Goal: Task Accomplishment & Management: Manage account settings

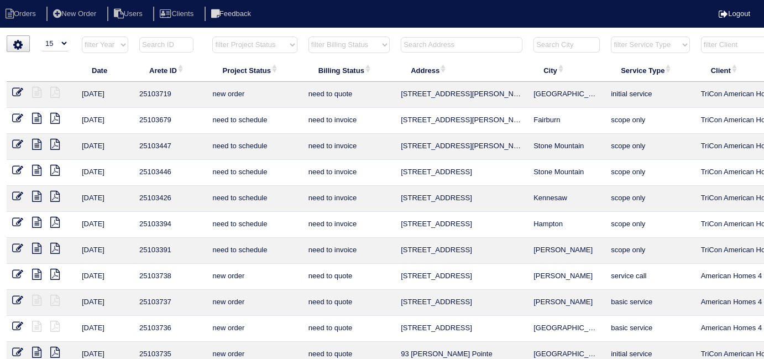
select select "15"
click at [432, 46] on input "text" at bounding box center [462, 44] width 122 height 15
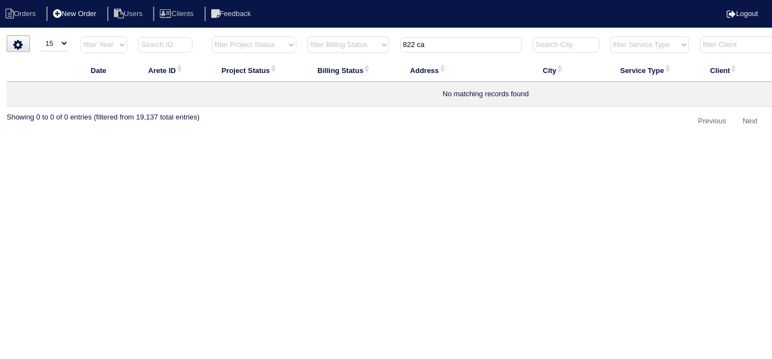
type input "822 ca"
click at [95, 16] on li "New Order" at bounding box center [75, 14] width 59 height 15
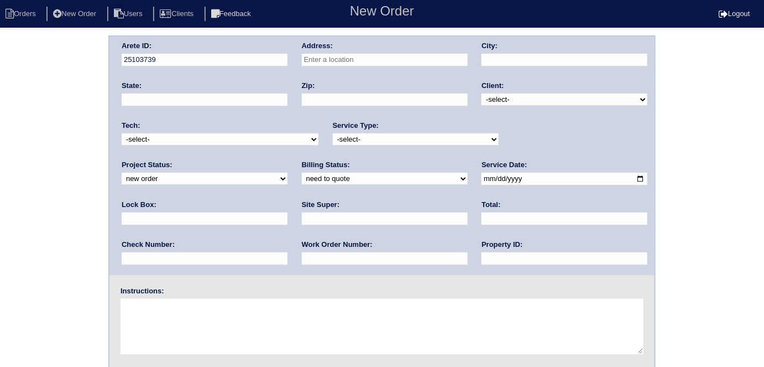
click at [305, 61] on input "text" at bounding box center [385, 60] width 166 height 13
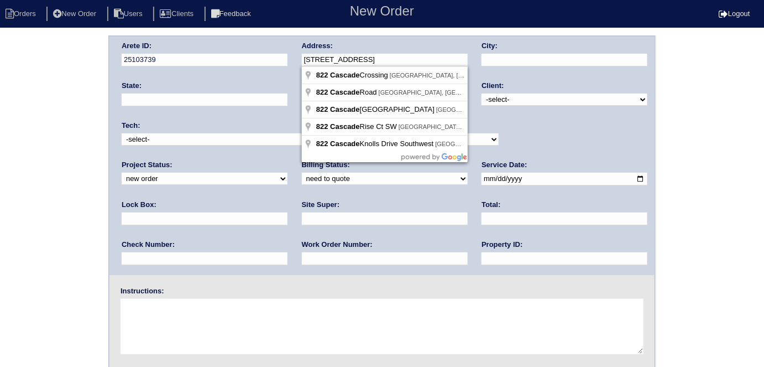
type input "822 Cascade Crossing"
type input "Atlanta"
type input "GA"
type input "30331"
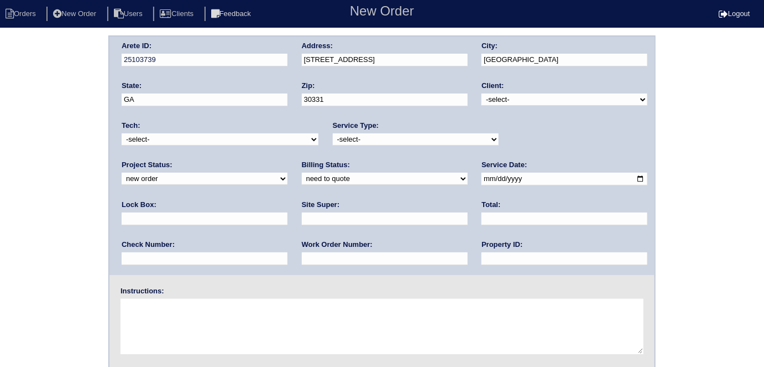
click at [492, 97] on select "-select- TriCon American Homes American Homes 4 Rent First Key Homes Zillow The…" at bounding box center [565, 99] width 166 height 12
select select "1"
click at [482, 93] on select "-select- TriCon American Homes American Homes 4 Rent First Key Homes Zillow The…" at bounding box center [565, 99] width 166 height 12
drag, startPoint x: 416, startPoint y: 139, endPoint x: 410, endPoint y: 142, distance: 6.9
click at [415, 139] on select "-select- initial service basic service maintenance call replacement scope servi…" at bounding box center [416, 139] width 166 height 12
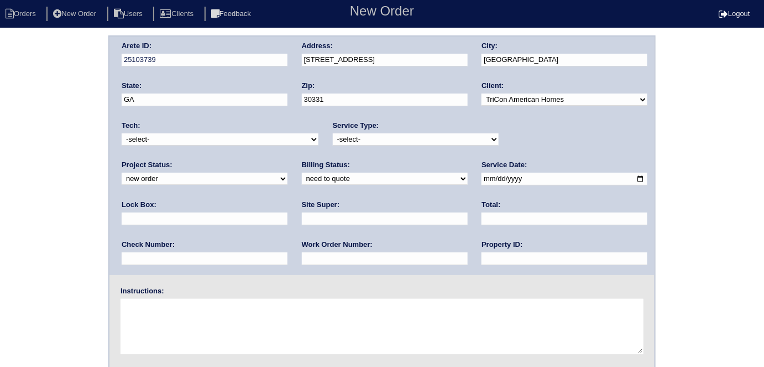
select select "scope only"
click at [333, 133] on select "-select- initial service basic service maintenance call replacement scope servi…" at bounding box center [416, 139] width 166 height 12
click at [482, 179] on input "date" at bounding box center [565, 179] width 166 height 13
type input "2025-10-09"
click at [482, 261] on input "text" at bounding box center [565, 258] width 166 height 13
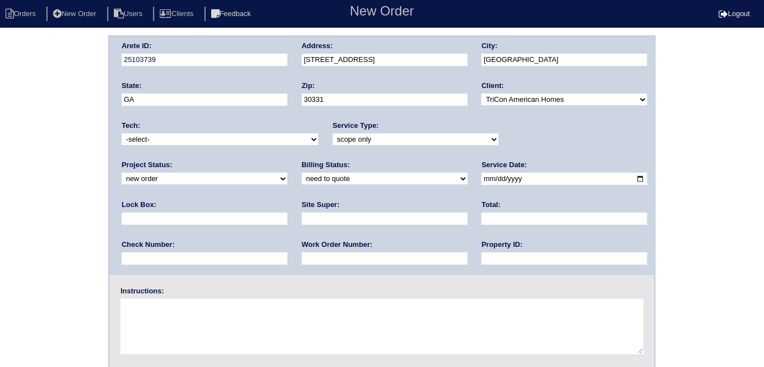
type input "N/A"
click at [302, 223] on input "text" at bounding box center [385, 218] width 166 height 13
type input "Ithamar Yehudah"
click at [195, 317] on textarea at bounding box center [382, 326] width 523 height 55
type textarea "Scope for service/repairs needed"
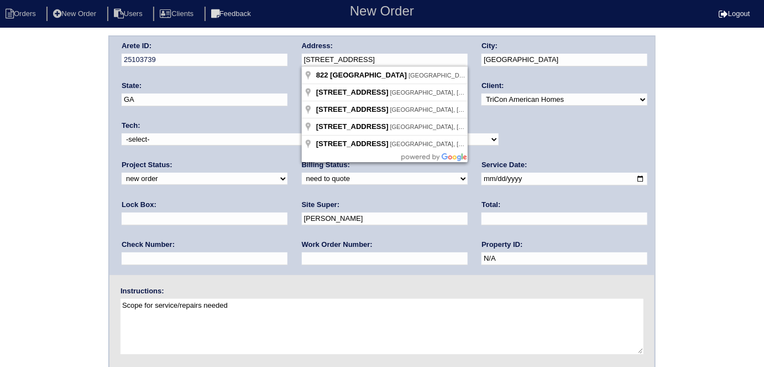
click at [286, 54] on div "Arete ID: 25103739 Address: 822 Cascade Crossing City: Atlanta State: GA Zip: 3…" at bounding box center [382, 156] width 545 height 238
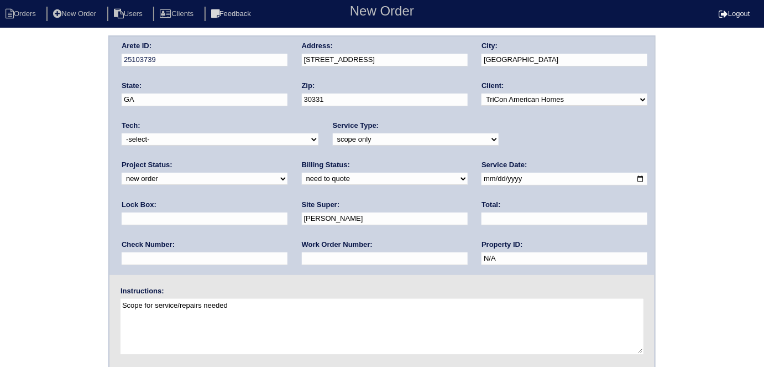
click at [46, 151] on div "Arete ID: 25103739 Address: 822 Cascade Crossing City: Atlanta State: GA Zip: 3…" at bounding box center [382, 258] width 764 height 447
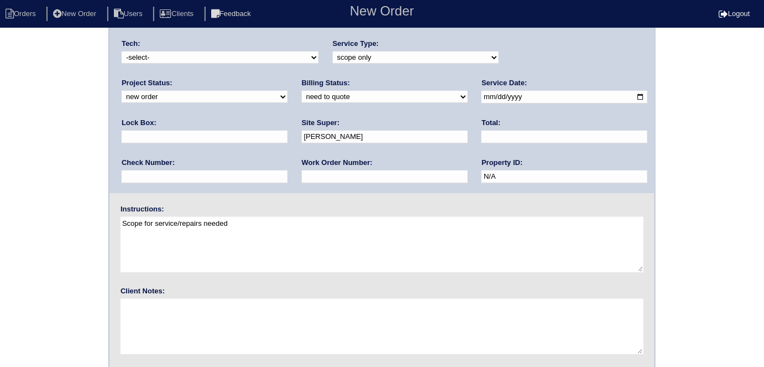
scroll to position [113, 0]
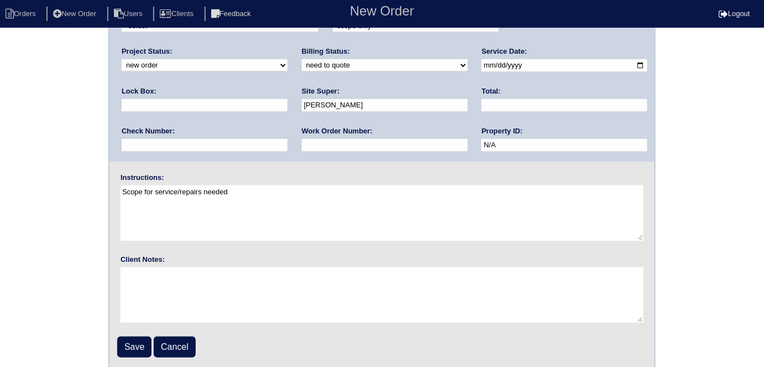
click at [108, 342] on form "Arete ID: 25103739 Address: 822 Cascade Crossing City: Atlanta State: GA Zip: 3…" at bounding box center [382, 145] width 548 height 447
click at [132, 340] on input "Save" at bounding box center [134, 346] width 34 height 21
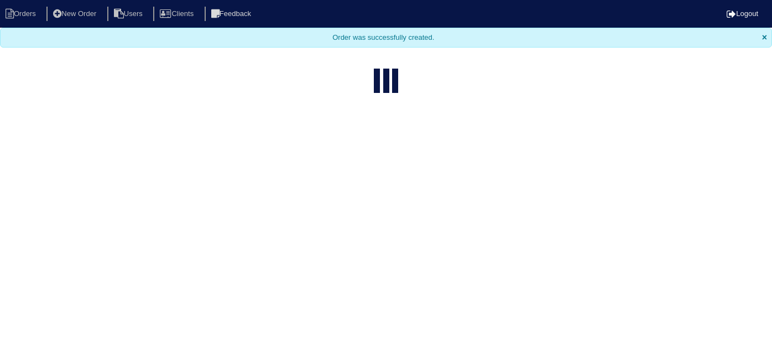
select select "15"
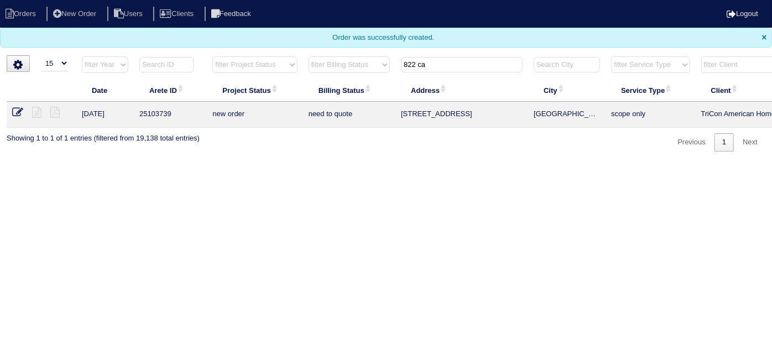
drag, startPoint x: 434, startPoint y: 62, endPoint x: 295, endPoint y: 49, distance: 139.0
click at [302, 50] on body "Orders New Order Users Clients Feedback Logout Orders New Order Users Clients M…" at bounding box center [386, 76] width 772 height 152
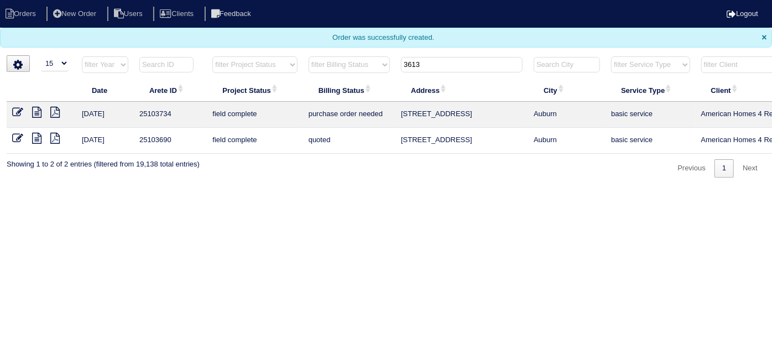
type input "3613"
click at [17, 109] on icon at bounding box center [17, 112] width 11 height 11
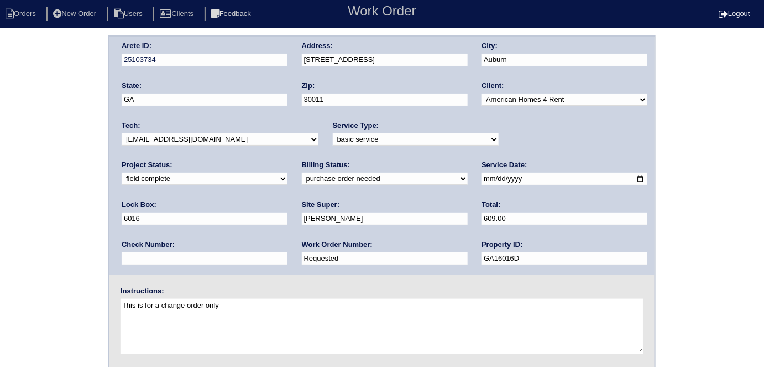
drag, startPoint x: 178, startPoint y: 256, endPoint x: 0, endPoint y: 243, distance: 178.5
click at [0, 243] on div "Arete ID: 25103734 Address: [STREET_ADDRESS] City: [GEOGRAPHIC_DATA] State: [GE…" at bounding box center [382, 258] width 764 height 447
type input "1290683"
click at [302, 178] on select "need to quote quoted need to invoice invoiced paid warranty purchase order need…" at bounding box center [385, 179] width 166 height 12
select select "need to invoice"
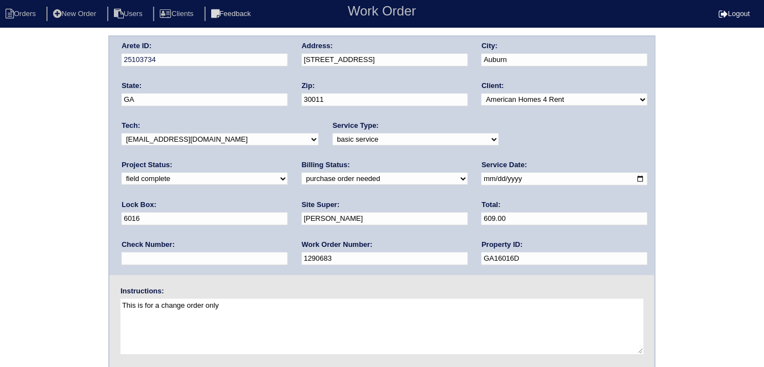
click at [302, 173] on select "need to quote quoted need to invoice invoiced paid warranty purchase order need…" at bounding box center [385, 179] width 166 height 12
click at [0, 143] on div "Arete ID: 25103734 Address: 3613 Walking Stick Way NE City: Auburn State: GA Zi…" at bounding box center [382, 258] width 764 height 447
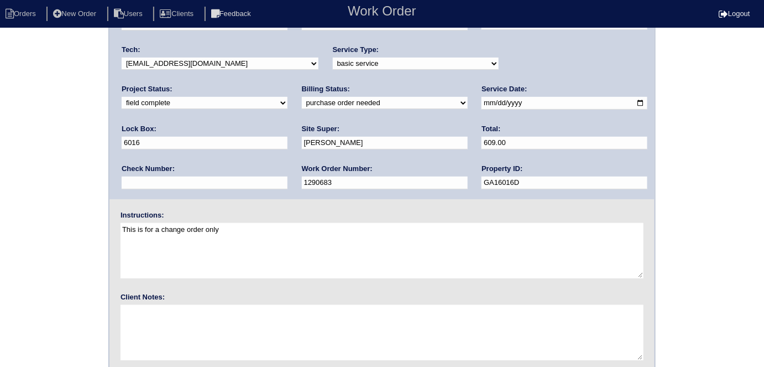
scroll to position [113, 0]
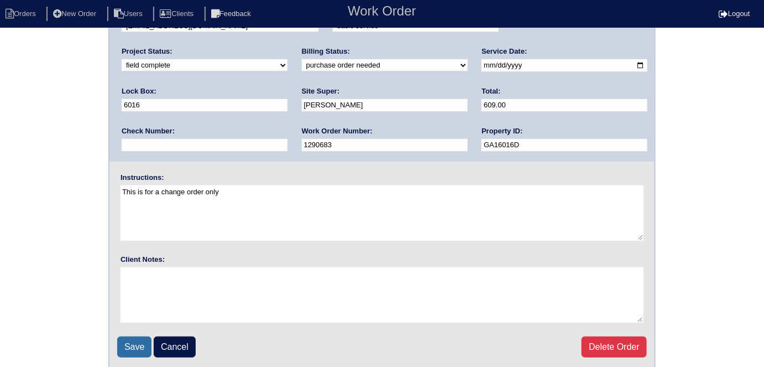
click at [134, 341] on input "Save" at bounding box center [134, 346] width 34 height 21
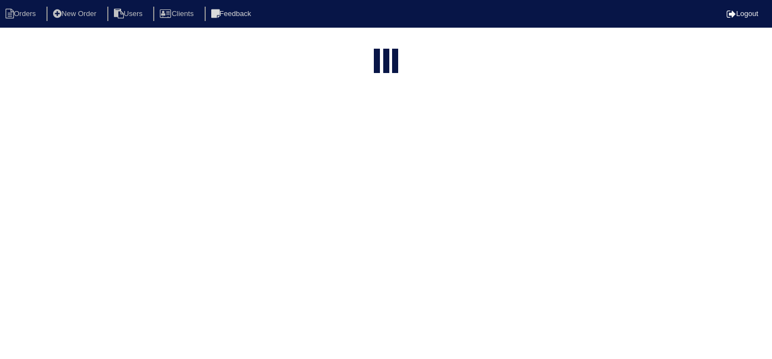
select select "15"
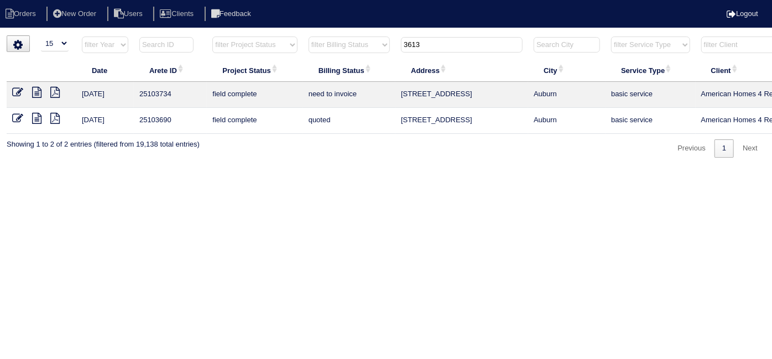
drag, startPoint x: 451, startPoint y: 44, endPoint x: 213, endPoint y: 32, distance: 238.1
click at [213, 32] on html "Orders New Order Users Clients Feedback Logout Orders New Order Users Clients M…" at bounding box center [386, 84] width 772 height 169
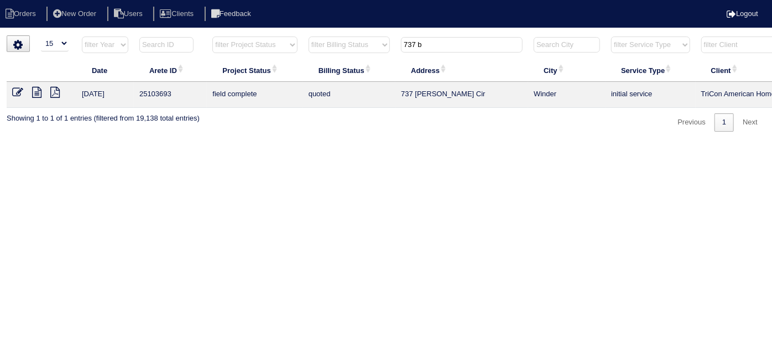
type input "737 b"
click at [14, 92] on icon at bounding box center [17, 92] width 11 height 11
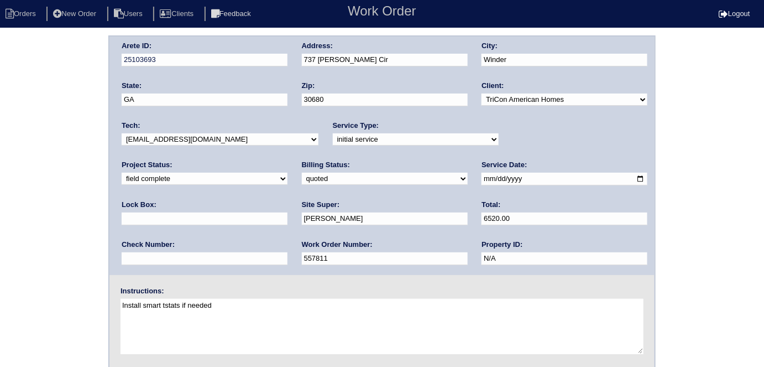
click at [288, 173] on select "new order assigned in progress field complete need to schedule admin review arc…" at bounding box center [205, 179] width 166 height 12
select select "need to schedule"
click at [288, 173] on select "new order assigned in progress field complete need to schedule admin review arc…" at bounding box center [205, 179] width 166 height 12
click at [482, 179] on input "2025-10-08" at bounding box center [565, 179] width 166 height 13
type input "2025-10-10"
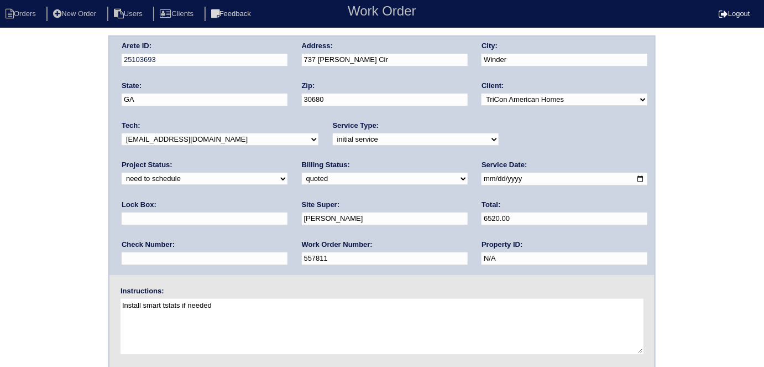
click at [0, 220] on div "Arete ID: 25103693 Address: 737 Baskins Cir City: Winder State: GA Zip: 30680 C…" at bounding box center [382, 258] width 764 height 447
click at [302, 181] on select "need to quote quoted need to invoice invoiced paid warranty purchase order need…" at bounding box center [385, 179] width 166 height 12
select select "need to invoice"
click at [302, 173] on select "need to quote quoted need to invoice invoiced paid warranty purchase order need…" at bounding box center [385, 179] width 166 height 12
click at [12, 230] on div "Arete ID: 25103693 Address: 737 Baskins Cir City: Winder State: GA Zip: 30680 C…" at bounding box center [382, 258] width 764 height 447
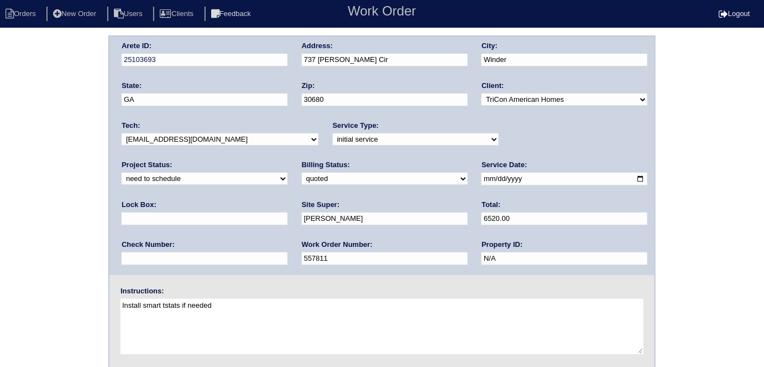
click at [61, 252] on div "Arete ID: 25103693 Address: 737 Baskins Cir City: Winder State: GA Zip: 30680 C…" at bounding box center [382, 258] width 764 height 447
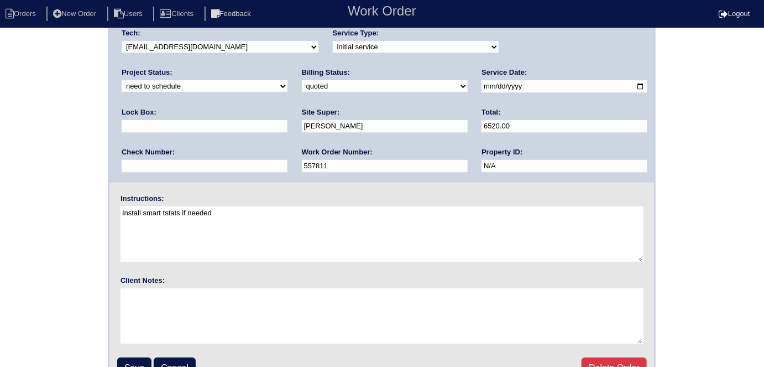
scroll to position [113, 0]
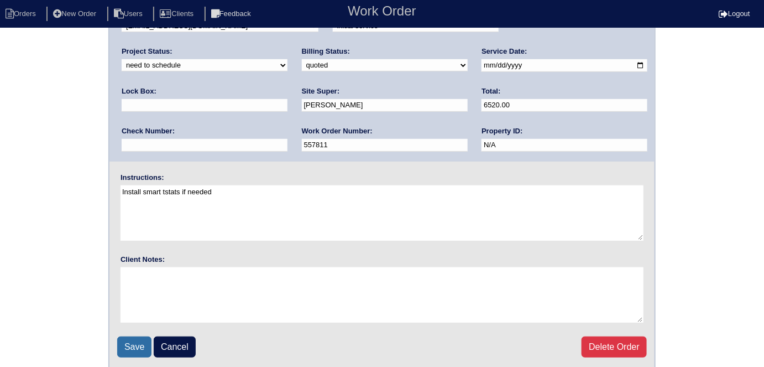
click at [140, 351] on input "Save" at bounding box center [134, 346] width 34 height 21
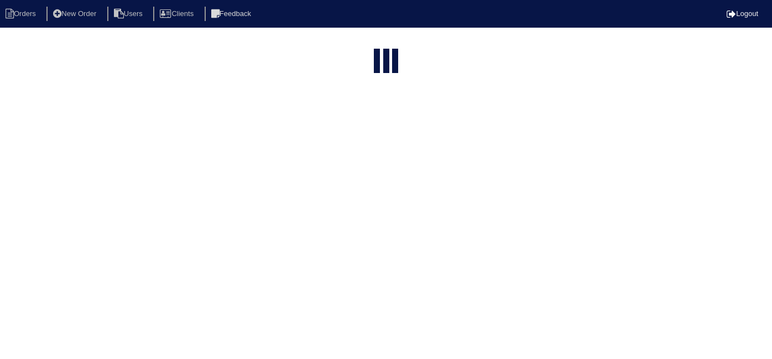
select select "15"
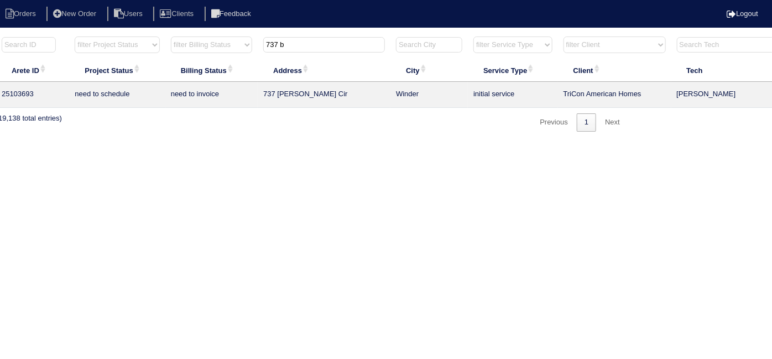
scroll to position [0, 192]
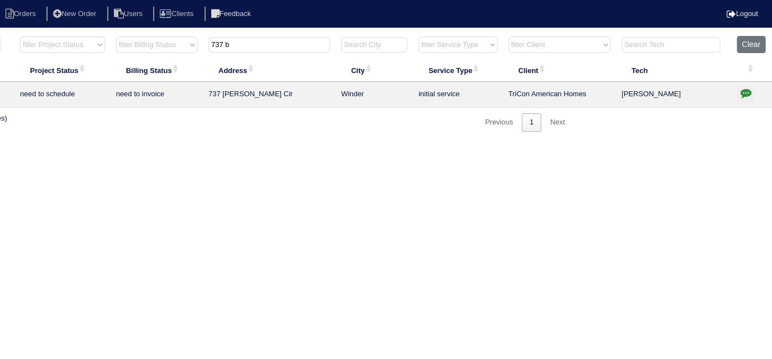
click at [749, 93] on icon "button" at bounding box center [746, 92] width 11 height 11
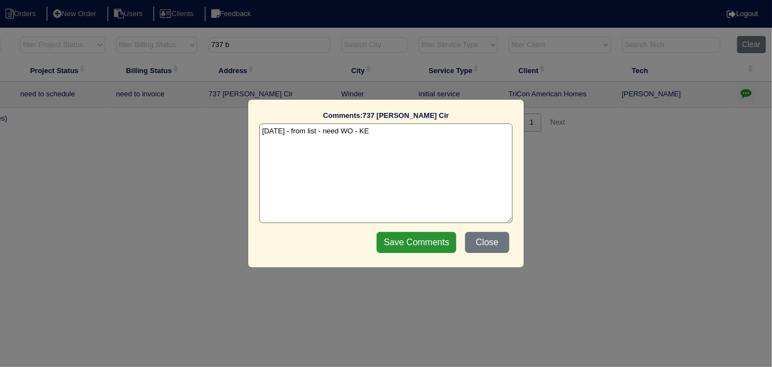
click at [418, 137] on textarea "[DATE] - from list - need WO - KE" at bounding box center [385, 173] width 253 height 100
paste textarea "Replacement/Cage/Duct cleaning"
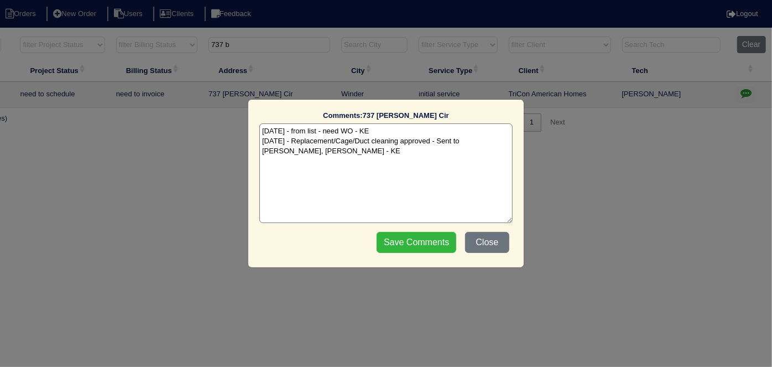
type textarea "[DATE] - from list - need WO - KE [DATE] - Replacement/Cage/Duct cleaning appro…"
click at [408, 237] on input "Save Comments" at bounding box center [417, 242] width 80 height 21
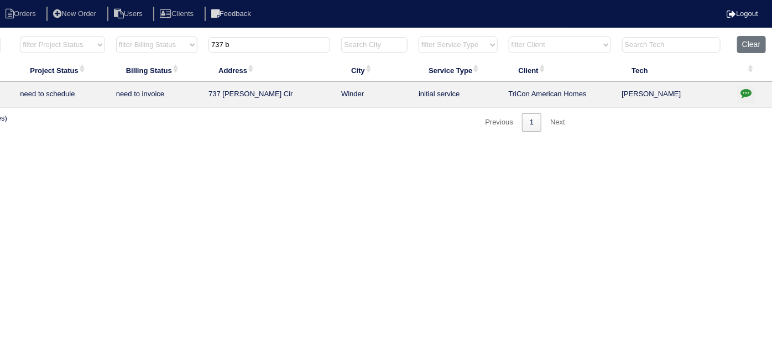
drag, startPoint x: 205, startPoint y: 44, endPoint x: 129, endPoint y: 43, distance: 76.3
click at [129, 43] on tr "filter Year -- Any Year -- 2025 2024 2023 2022 2021 2020 2019 filter Project St…" at bounding box center [293, 47] width 958 height 23
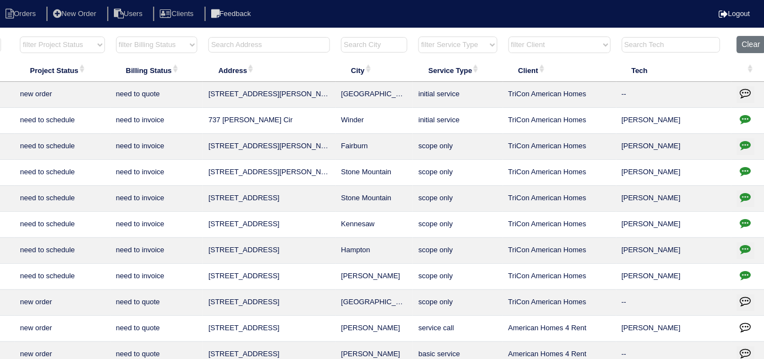
click at [303, 46] on input "text" at bounding box center [270, 44] width 122 height 15
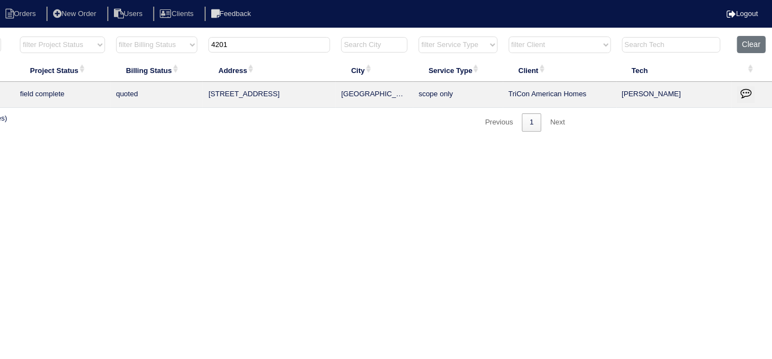
type input "4201"
click at [552, 143] on html "Orders New Order Users Clients Feedback Logout Orders New Order Users Clients M…" at bounding box center [194, 71] width 772 height 143
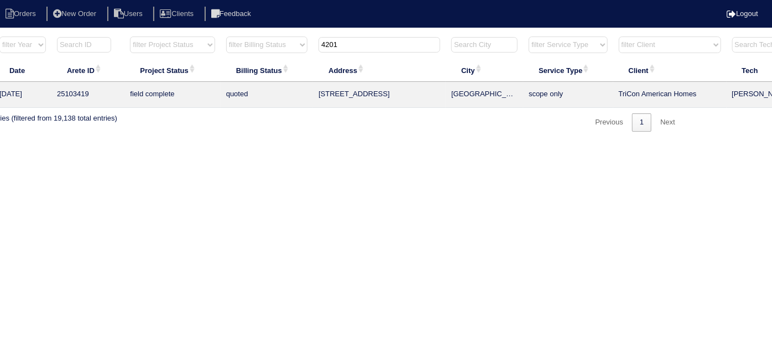
scroll to position [0, 0]
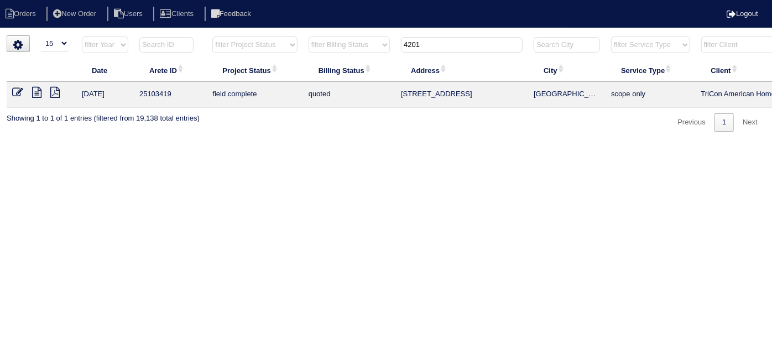
click at [18, 93] on icon at bounding box center [17, 92] width 11 height 11
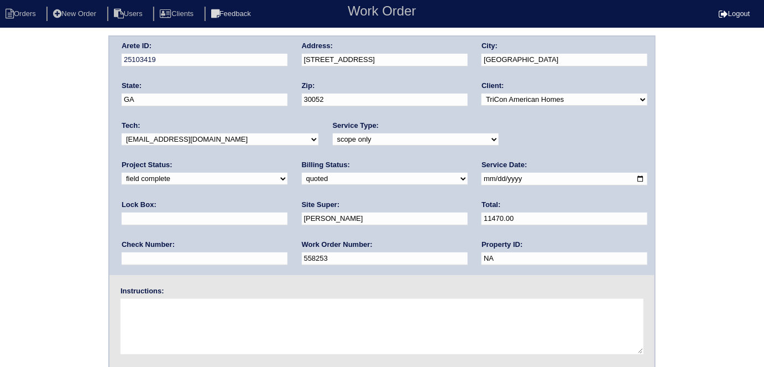
click at [54, 102] on div "Arete ID: 25103419 Address: 4201 Pine Hill Dr City: Loganville State: GA Zip: 3…" at bounding box center [382, 258] width 764 height 447
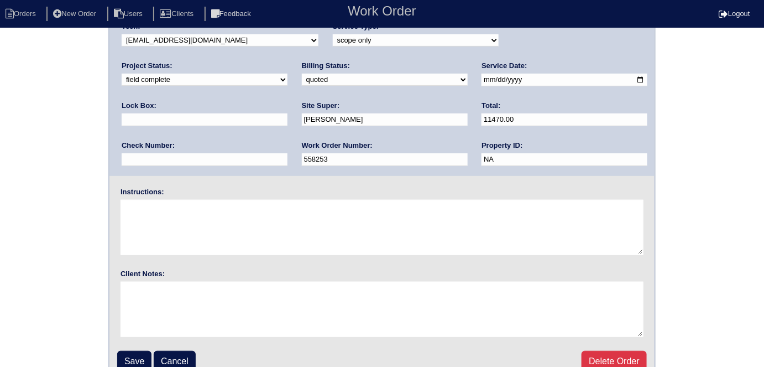
scroll to position [100, 0]
click at [123, 357] on input "Save" at bounding box center [134, 360] width 34 height 21
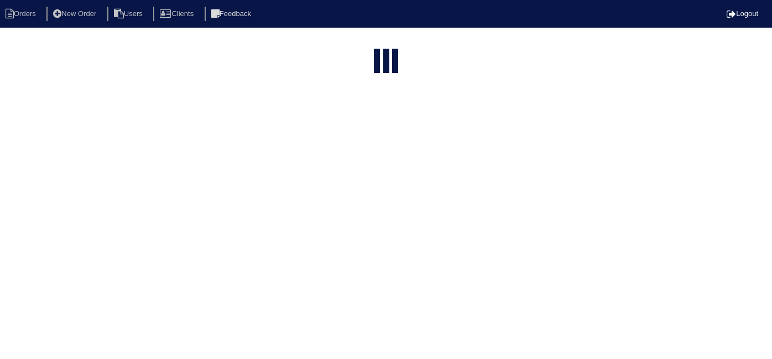
select select "15"
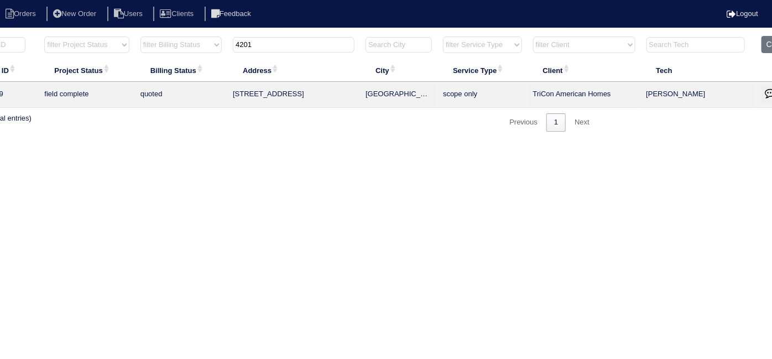
scroll to position [0, 192]
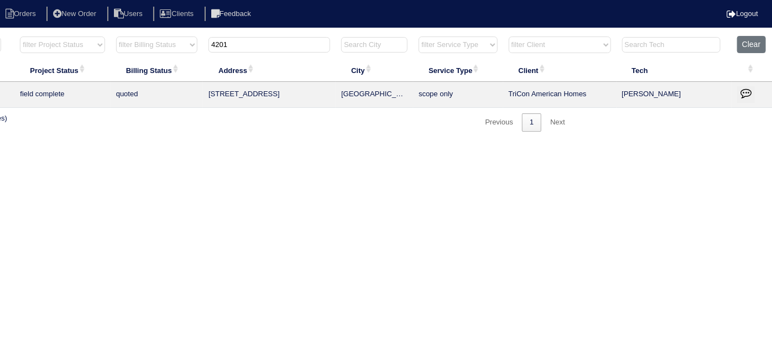
click at [746, 84] on td at bounding box center [752, 95] width 41 height 26
click at [746, 93] on icon "button" at bounding box center [746, 92] width 11 height 11
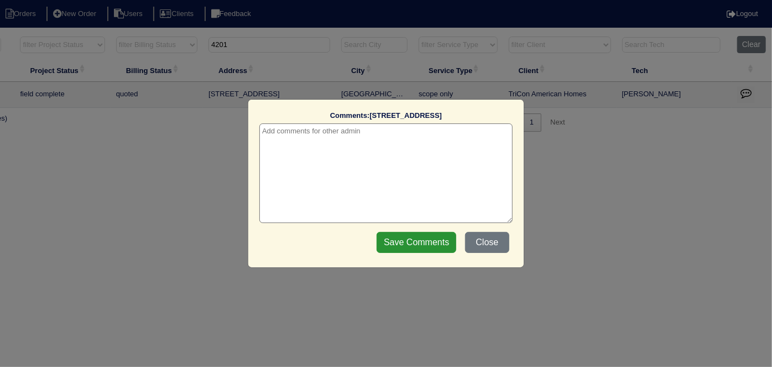
click at [325, 137] on textarea at bounding box center [385, 173] width 253 height 100
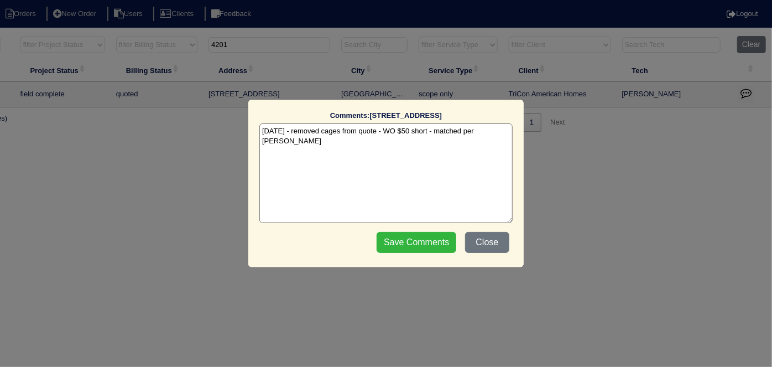
type textarea "10/9/25 - removed cages from quote - WO $50 short - matched per Dan - KE"
click at [407, 236] on input "Save Comments" at bounding box center [417, 242] width 80 height 21
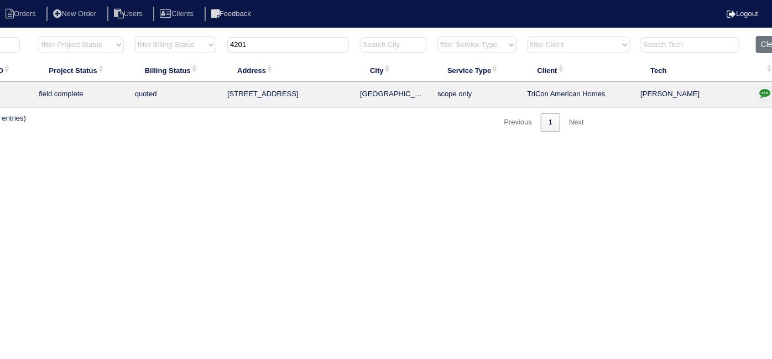
scroll to position [0, 0]
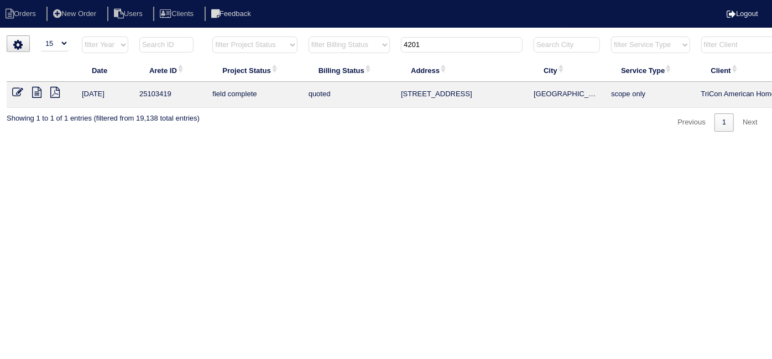
click at [16, 90] on icon at bounding box center [17, 92] width 11 height 11
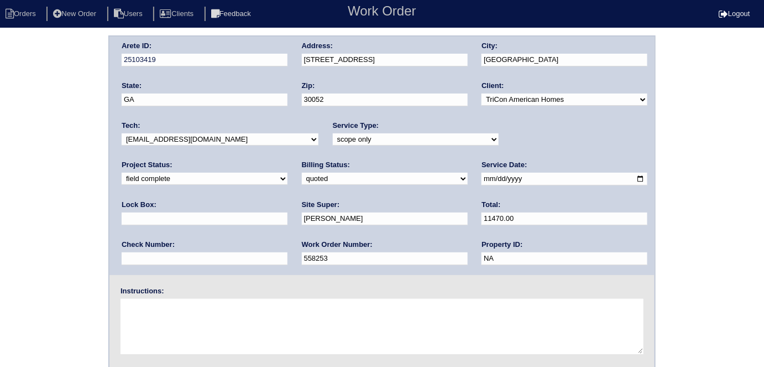
click at [482, 219] on input "11470.00" at bounding box center [565, 218] width 166 height 13
click at [51, 262] on div "Arete ID: 25103419 Address: 4201 Pine Hill Dr City: Loganville State: GA Zip: 3…" at bounding box center [382, 258] width 764 height 447
click at [482, 218] on input "11420.00" at bounding box center [565, 218] width 166 height 13
type input "10420.00"
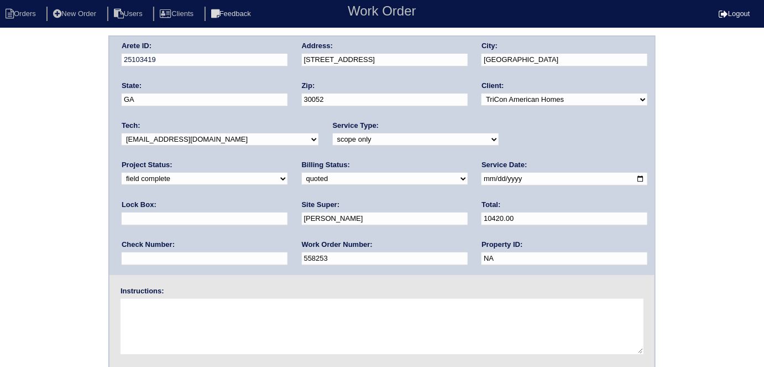
click at [0, 184] on div "Arete ID: 25103419 Address: 4201 Pine Hill Dr City: Loganville State: GA Zip: 3…" at bounding box center [382, 258] width 764 height 447
click at [27, 212] on div "Arete ID: 25103419 Address: 4201 Pine Hill Dr City: Loganville State: GA Zip: 3…" at bounding box center [382, 258] width 764 height 447
drag, startPoint x: 0, startPoint y: 173, endPoint x: 222, endPoint y: 176, distance: 222.4
click at [0, 173] on div "Arete ID: 25103419 Address: 4201 Pine Hill Dr City: Loganville State: GA Zip: 3…" at bounding box center [382, 258] width 764 height 447
click at [288, 173] on select "new order assigned in progress field complete need to schedule admin review arc…" at bounding box center [205, 179] width 166 height 12
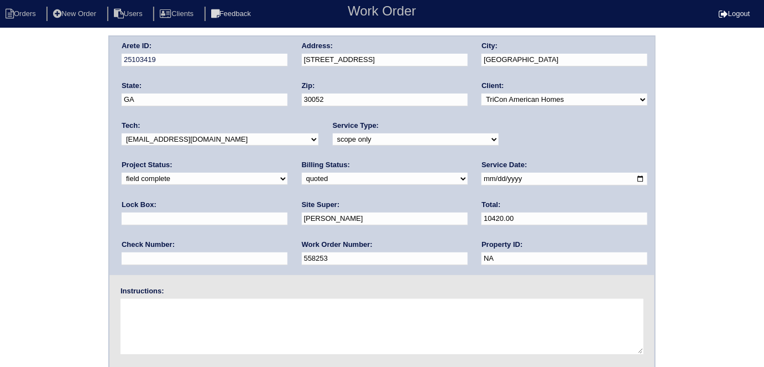
select select "need to schedule"
click at [288, 173] on select "new order assigned in progress field complete need to schedule admin review arc…" at bounding box center [205, 179] width 166 height 12
click at [482, 174] on input "2025-09-16" at bounding box center [565, 179] width 166 height 13
type input "2025-10-10"
click at [76, 227] on div "Arete ID: 25103419 Address: 4201 Pine Hill Dr City: Loganville State: GA Zip: 3…" at bounding box center [382, 258] width 764 height 447
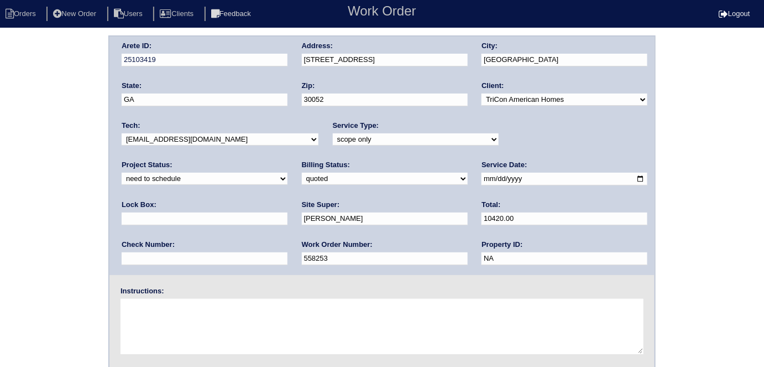
click at [302, 180] on select "need to quote quoted need to invoice invoiced paid warranty purchase order need…" at bounding box center [385, 179] width 166 height 12
select select "need to invoice"
click at [302, 173] on select "need to quote quoted need to invoice invoiced paid warranty purchase order need…" at bounding box center [385, 179] width 166 height 12
drag, startPoint x: 84, startPoint y: 234, endPoint x: 500, endPoint y: 223, distance: 416.6
click at [83, 235] on div "Arete ID: 25103419 Address: 4201 Pine Hill Dr City: Loganville State: GA Zip: 3…" at bounding box center [382, 258] width 764 height 447
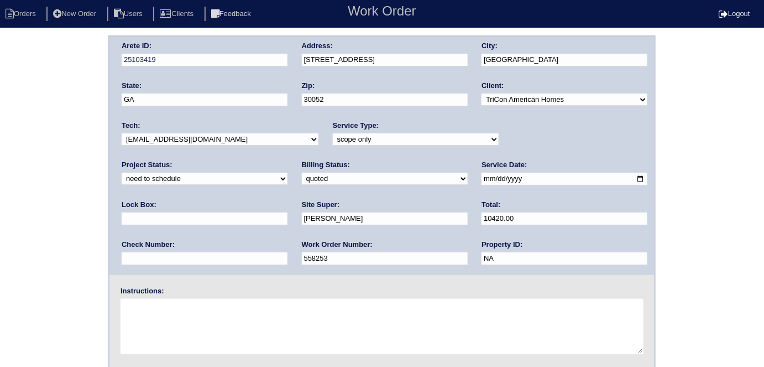
click at [12, 198] on div "Arete ID: 25103419 Address: 4201 Pine Hill Dr City: Loganville State: GA Zip: 3…" at bounding box center [382, 258] width 764 height 447
click at [0, 101] on div "Arete ID: 25103419 Address: 4201 Pine Hill Dr City: Loganville State: GA Zip: 3…" at bounding box center [382, 258] width 764 height 447
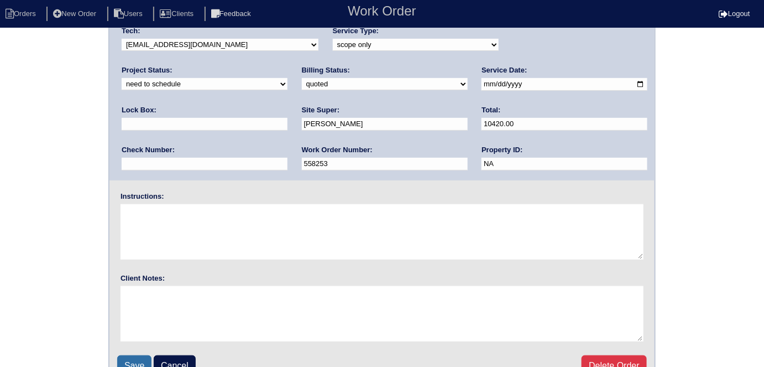
scroll to position [113, 0]
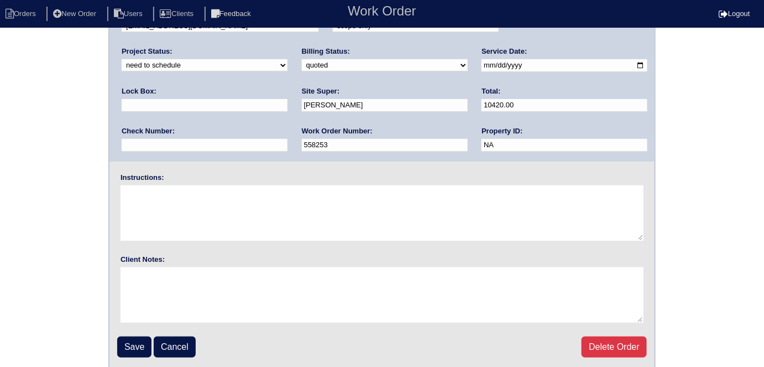
click at [125, 350] on input "Save" at bounding box center [134, 346] width 34 height 21
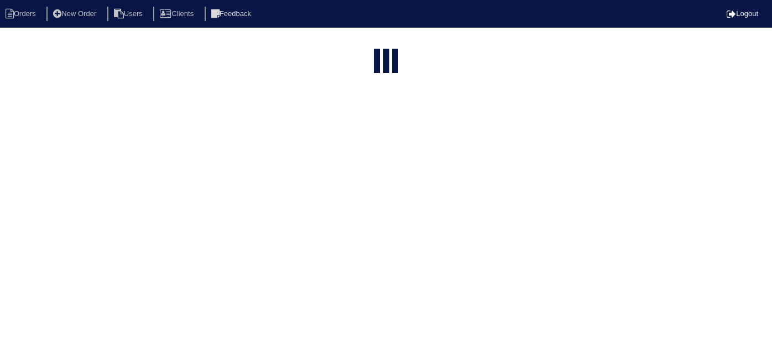
select select "15"
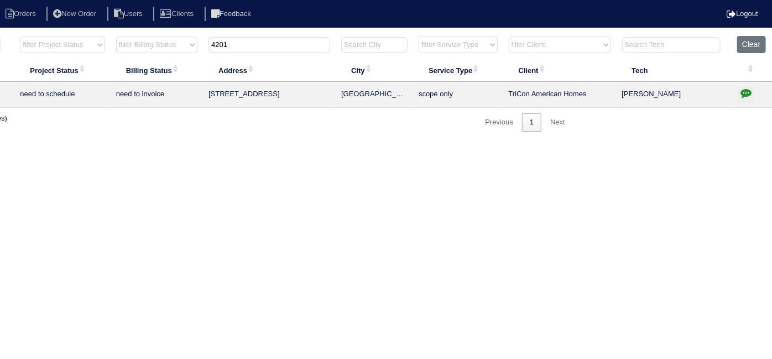
click at [728, 97] on td "[PERSON_NAME]" at bounding box center [675, 95] width 116 height 26
click at [751, 92] on icon "button" at bounding box center [746, 92] width 11 height 11
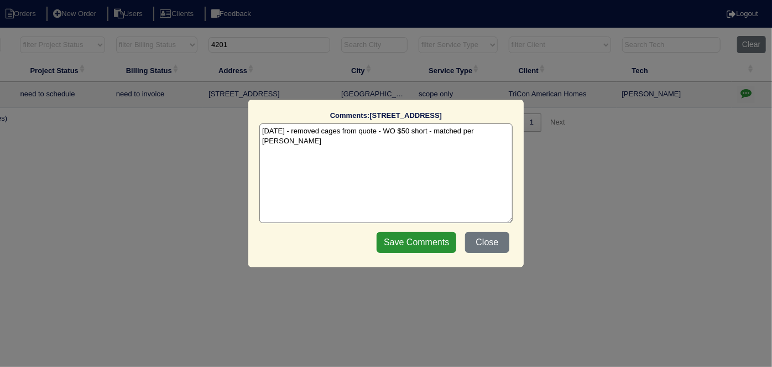
click at [504, 131] on textarea "10/9/25 - removed cages from quote - WO $50 short - matched per Dan - KE" at bounding box center [385, 173] width 253 height 100
paste textarea "Replacement X2"
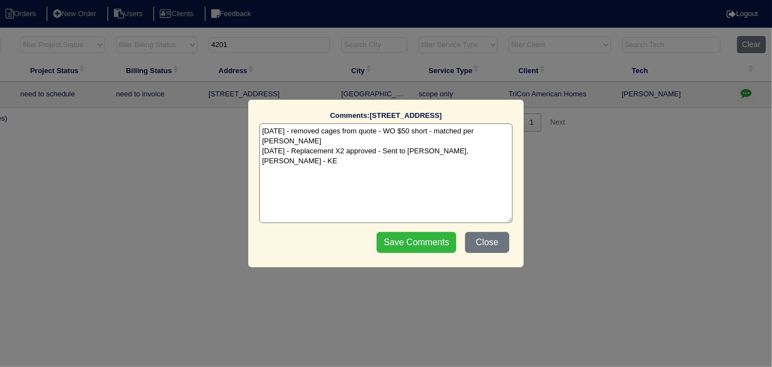
type textarea "10/9/25 - removed cages from quote - WO $50 short - matched per Dan - KE 10/9/2…"
click at [404, 245] on input "Save Comments" at bounding box center [417, 242] width 80 height 21
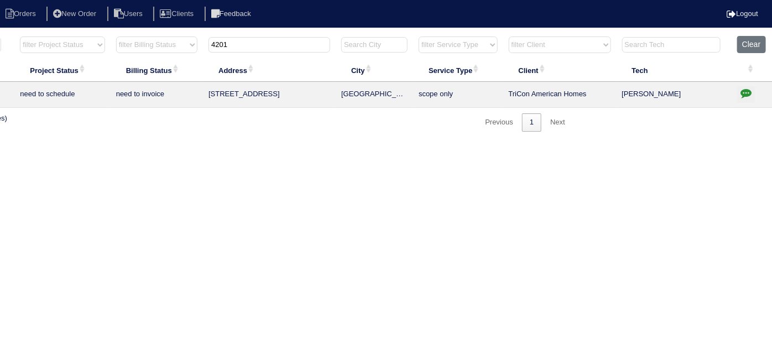
drag, startPoint x: 283, startPoint y: 46, endPoint x: 171, endPoint y: 49, distance: 112.3
click at [171, 49] on tr "filter Year -- Any Year -- 2025 2024 2023 2022 2021 2020 2019 filter Project St…" at bounding box center [293, 47] width 958 height 23
click at [231, 50] on input "4201" at bounding box center [270, 44] width 122 height 15
click at [236, 48] on input "4201" at bounding box center [270, 44] width 122 height 15
drag, startPoint x: 236, startPoint y: 48, endPoint x: 186, endPoint y: 49, distance: 49.8
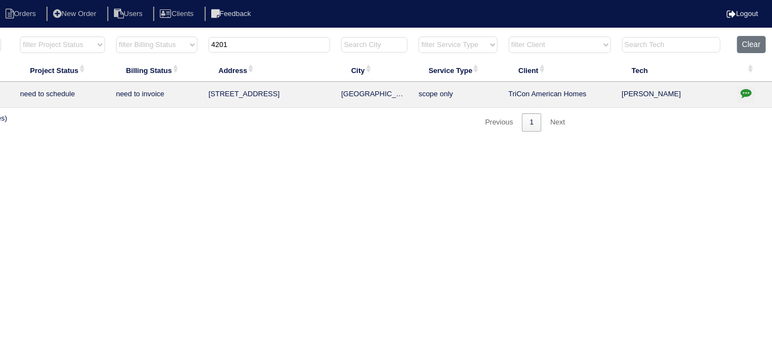
click at [186, 49] on tr "filter Year -- Any Year -- 2025 2024 2023 2022 2021 2020 2019 filter Project St…" at bounding box center [293, 47] width 958 height 23
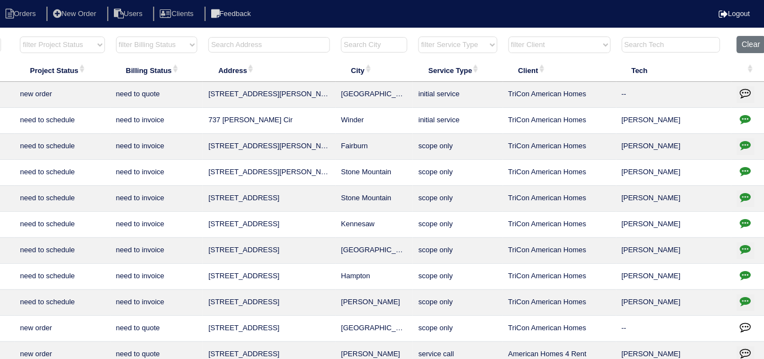
click at [236, 44] on input "text" at bounding box center [270, 44] width 122 height 15
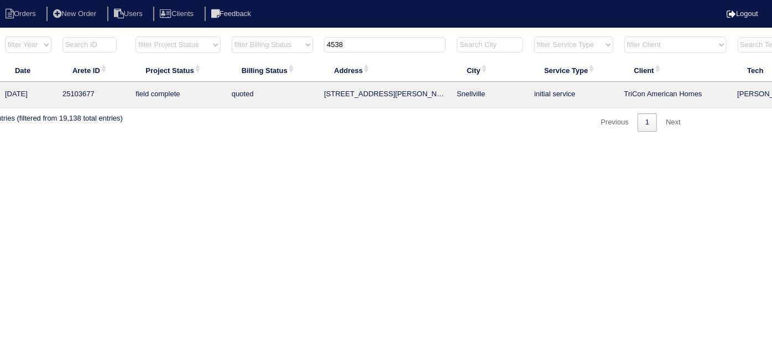
scroll to position [0, 0]
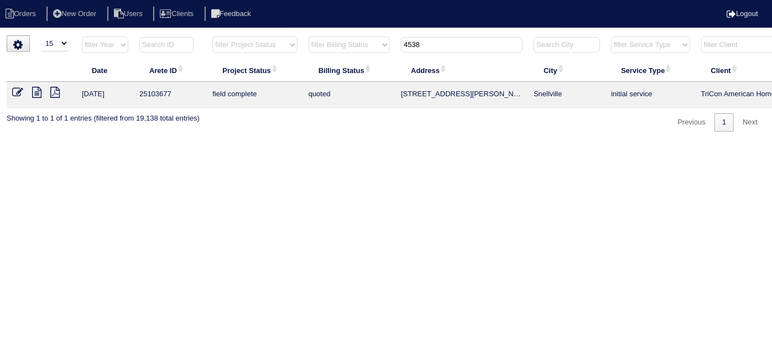
type input "4538"
click at [16, 96] on icon at bounding box center [17, 92] width 11 height 11
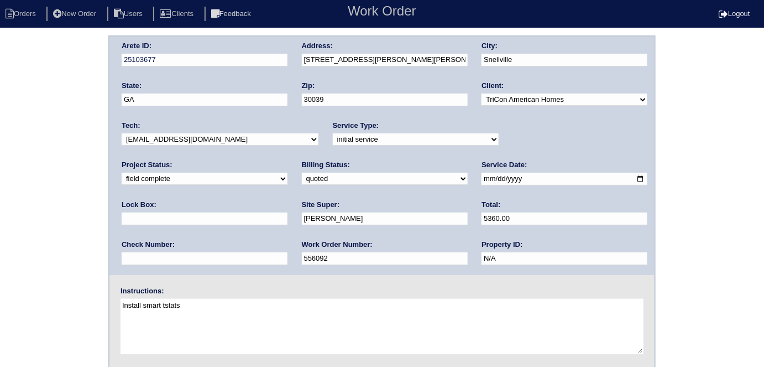
click at [288, 173] on select "new order assigned in progress field complete need to schedule admin review arc…" at bounding box center [205, 179] width 166 height 12
select select "need to schedule"
click at [288, 173] on select "new order assigned in progress field complete need to schedule admin review arc…" at bounding box center [205, 179] width 166 height 12
click at [482, 178] on input "2025-10-07" at bounding box center [565, 179] width 166 height 13
type input "2025-10-10"
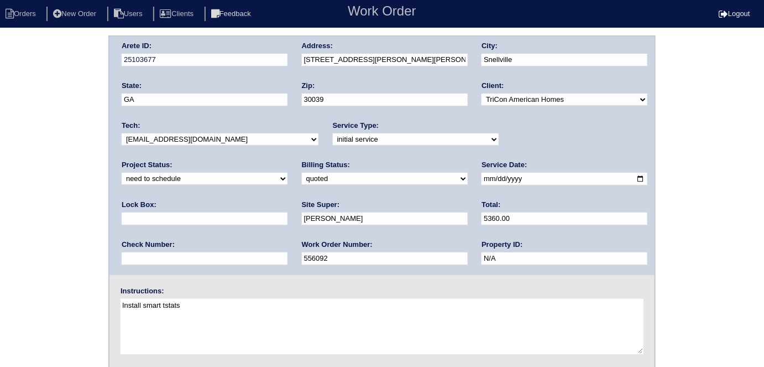
click at [302, 183] on select "need to quote quoted need to invoice invoiced paid warranty purchase order need…" at bounding box center [385, 179] width 166 height 12
select select "need to invoice"
click at [302, 173] on select "need to quote quoted need to invoice invoiced paid warranty purchase order need…" at bounding box center [385, 179] width 166 height 12
drag, startPoint x: 45, startPoint y: 218, endPoint x: 55, endPoint y: 232, distance: 17.5
click at [43, 218] on div "Arete ID: 25103677 Address: 4538 Ashlyn Rebecca Dr SW City: Snellville State: G…" at bounding box center [382, 258] width 764 height 447
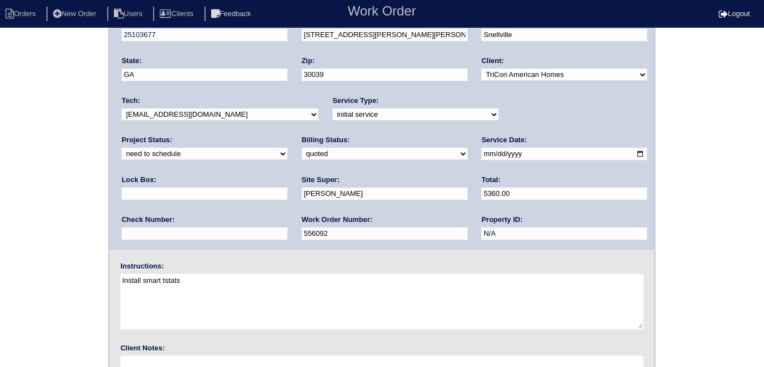
scroll to position [113, 0]
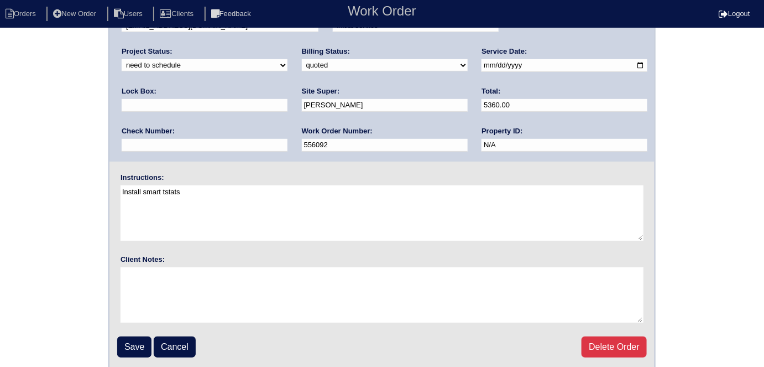
click at [127, 333] on fieldset "Arete ID: 25103677 Address: 4538 Ashlyn Rebecca Dr SW City: Snellville State: G…" at bounding box center [382, 145] width 545 height 445
drag, startPoint x: 134, startPoint y: 348, endPoint x: 135, endPoint y: 337, distance: 11.1
click at [134, 346] on input "Save" at bounding box center [134, 346] width 34 height 21
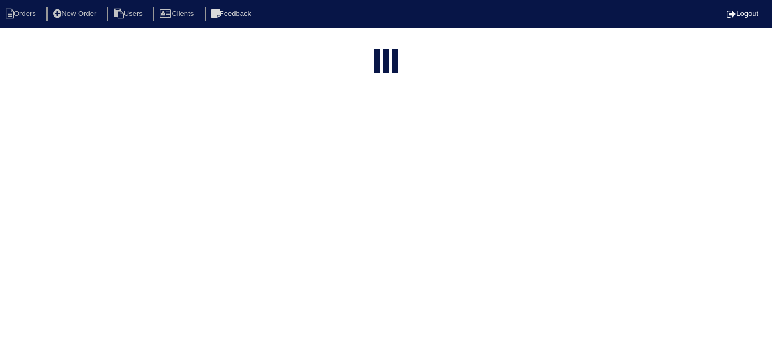
select select "15"
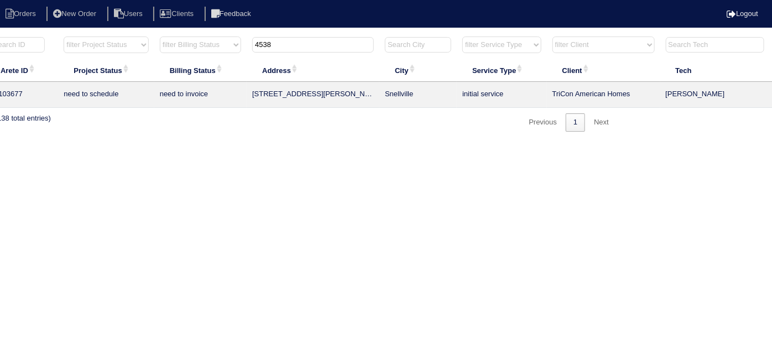
scroll to position [0, 192]
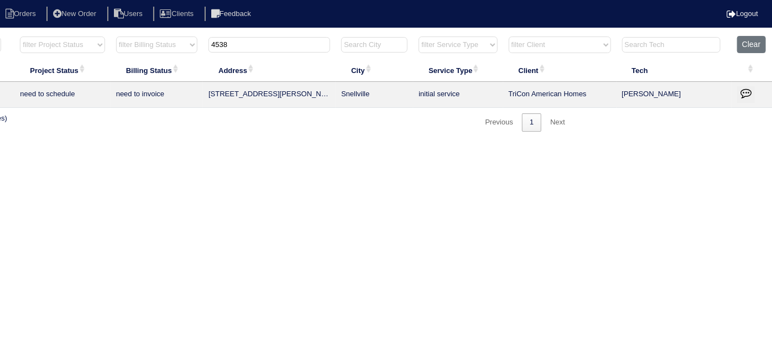
click at [743, 95] on icon "button" at bounding box center [746, 92] width 11 height 11
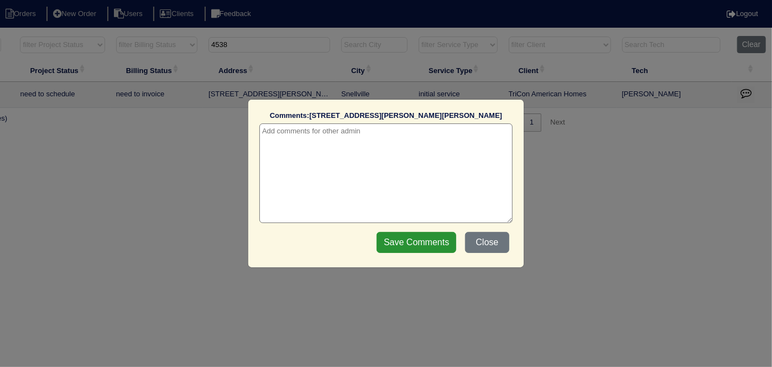
click at [385, 126] on textarea at bounding box center [385, 173] width 253 height 100
paste textarea "Replacement / duct cleaning"
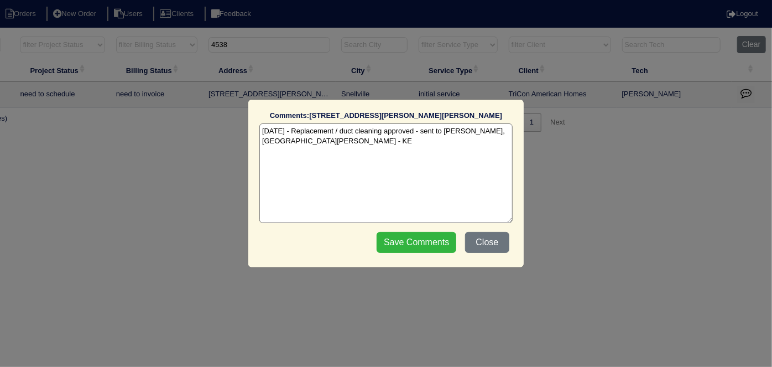
type textarea "10/9/25 - Replacement / duct cleaning approved - sent to Dan, Payton, Reeca - KE"
click at [411, 236] on input "Save Comments" at bounding box center [417, 242] width 80 height 21
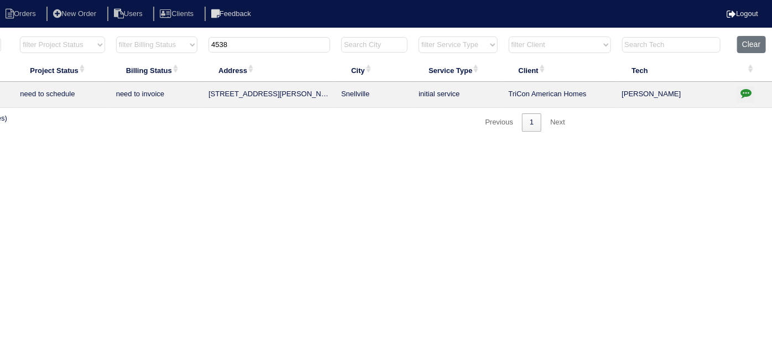
drag, startPoint x: 304, startPoint y: 44, endPoint x: 258, endPoint y: 32, distance: 47.5
click at [260, 34] on html "Orders New Order Users Clients Feedback Logout Orders New Order Users Clients M…" at bounding box center [194, 71] width 772 height 143
type input "4"
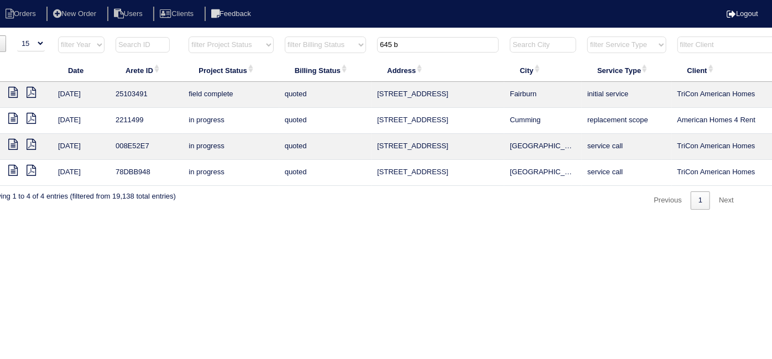
scroll to position [0, 0]
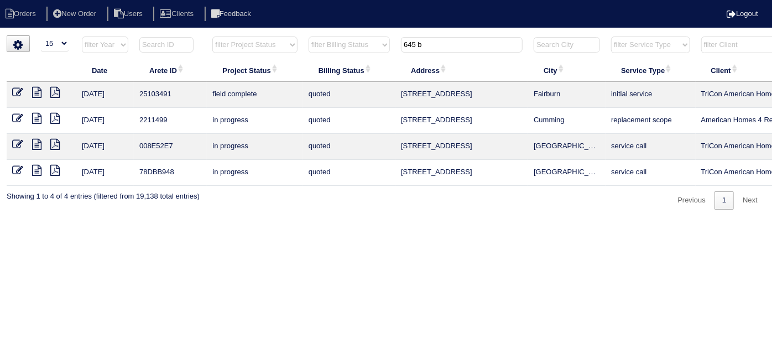
type input "645 b"
click at [16, 93] on icon at bounding box center [17, 92] width 11 height 11
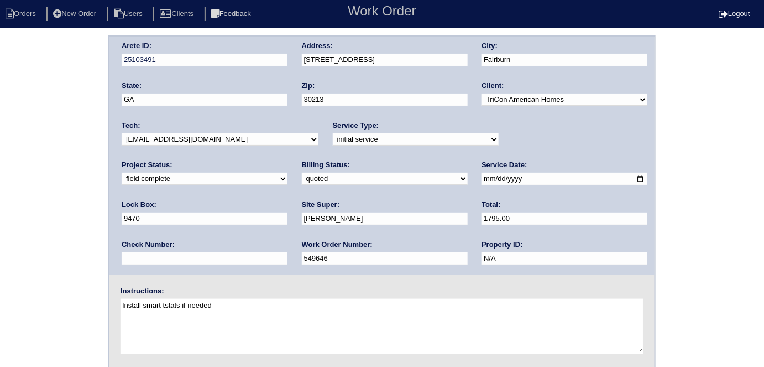
click at [302, 179] on select "need to quote quoted need to invoice invoiced paid warranty purchase order need…" at bounding box center [385, 179] width 166 height 12
select select "need to invoice"
click at [302, 173] on select "need to quote quoted need to invoice invoiced paid warranty purchase order need…" at bounding box center [385, 179] width 166 height 12
click at [20, 197] on div "Arete ID: 25103491 Address: [STREET_ADDRESS] City: [GEOGRAPHIC_DATA] State: [GE…" at bounding box center [382, 258] width 764 height 447
click at [4, 129] on div "Arete ID: 25103491 Address: [STREET_ADDRESS] City: [GEOGRAPHIC_DATA] State: [GE…" at bounding box center [382, 258] width 764 height 447
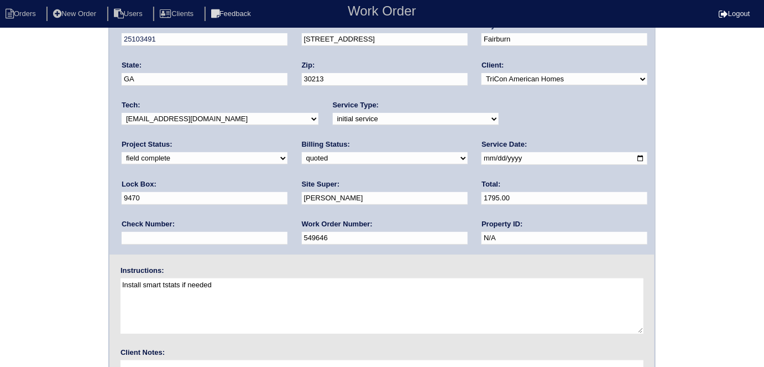
scroll to position [113, 0]
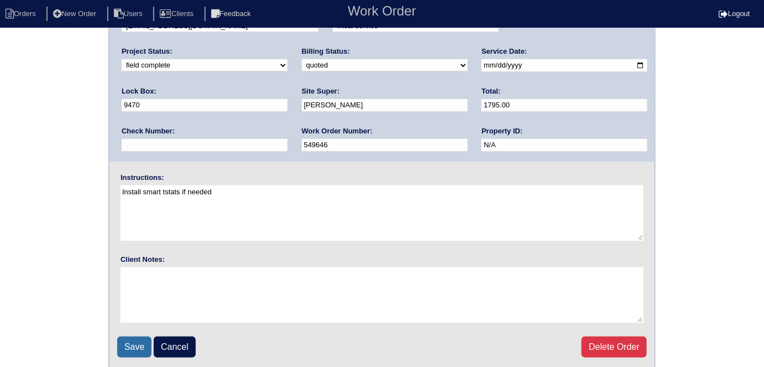
click at [143, 342] on input "Save" at bounding box center [134, 346] width 34 height 21
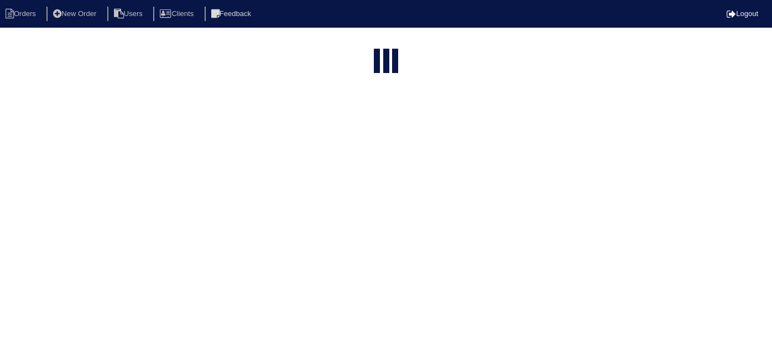
select select "15"
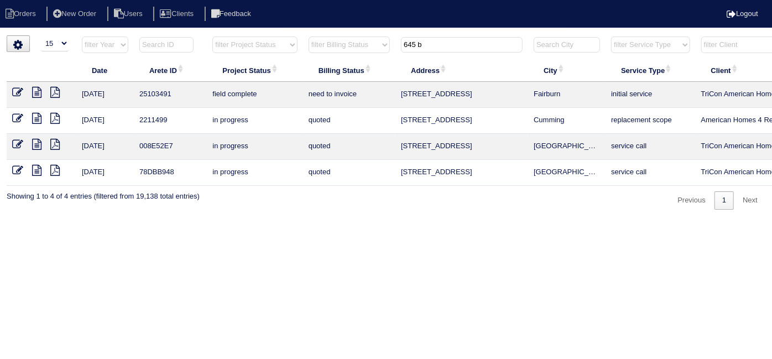
click at [197, 221] on html "Orders New Order Users Clients Feedback Logout Orders New Order Users Clients M…" at bounding box center [386, 110] width 772 height 221
drag, startPoint x: 435, startPoint y: 37, endPoint x: 345, endPoint y: 37, distance: 90.7
click at [345, 37] on tr "filter Year -- Any Year -- 2025 2024 2023 2022 2021 2020 2019 filter Project St…" at bounding box center [486, 47] width 958 height 23
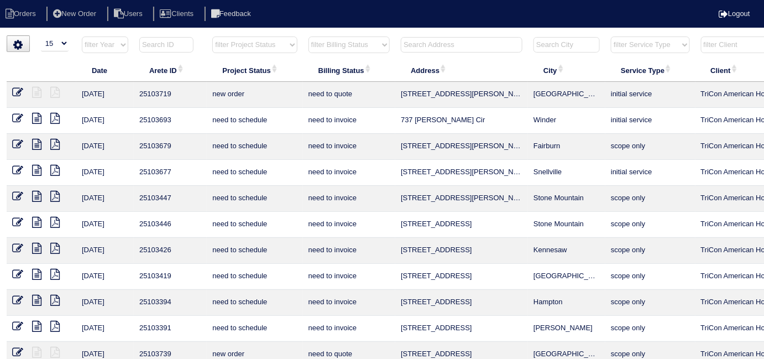
click at [432, 41] on input "text" at bounding box center [462, 44] width 122 height 15
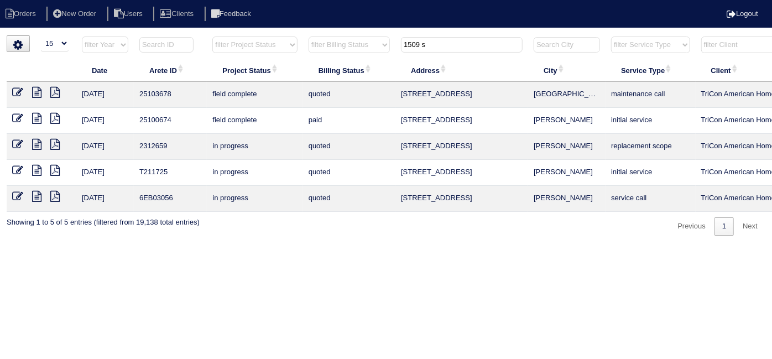
type input "1509 s"
click at [18, 91] on icon at bounding box center [17, 92] width 11 height 11
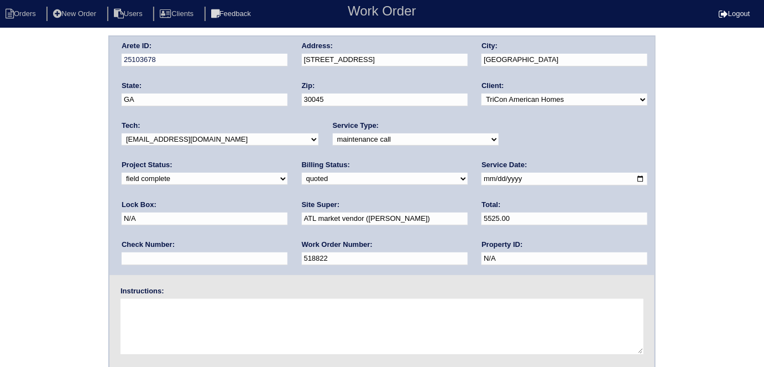
click at [302, 174] on select "need to quote quoted need to invoice invoiced paid warranty purchase order need…" at bounding box center [385, 179] width 166 height 12
select select "need to invoice"
click at [302, 173] on select "need to quote quoted need to invoice invoiced paid warranty purchase order need…" at bounding box center [385, 179] width 166 height 12
click at [52, 201] on div "Arete ID: 25103678 Address: 1509 Sir Knights Way City: Lawrenceville State: GA …" at bounding box center [382, 258] width 764 height 447
drag, startPoint x: 477, startPoint y: 134, endPoint x: 485, endPoint y: 136, distance: 7.9
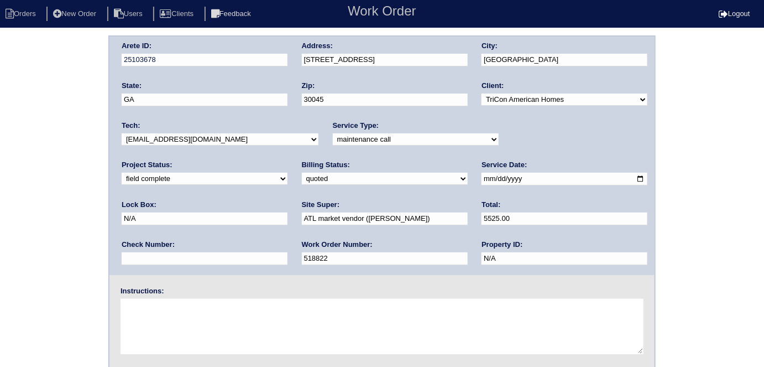
click at [478, 134] on div "Arete ID: 25103678 Address: 1509 Sir Knights Way City: Lawrenceville State: GA …" at bounding box center [382, 156] width 545 height 238
click at [288, 173] on select "new order assigned in progress field complete need to schedule admin review arc…" at bounding box center [205, 179] width 166 height 12
select select "need to schedule"
click at [288, 173] on select "new order assigned in progress field complete need to schedule admin review arc…" at bounding box center [205, 179] width 166 height 12
click at [482, 180] on input "2025-10-07" at bounding box center [565, 179] width 166 height 13
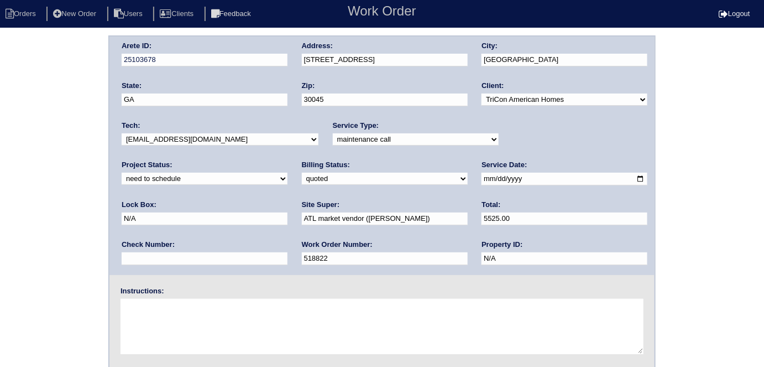
type input "2025-10-10"
click at [0, 271] on div "Arete ID: 25103678 Address: 1509 Sir Knights Way City: Lawrenceville State: GA …" at bounding box center [382, 258] width 764 height 447
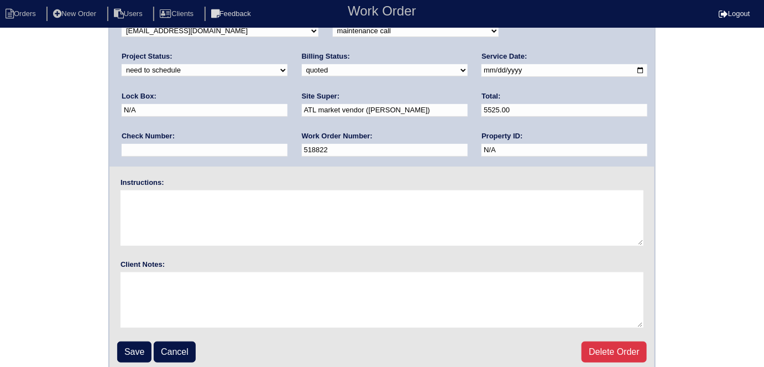
scroll to position [113, 0]
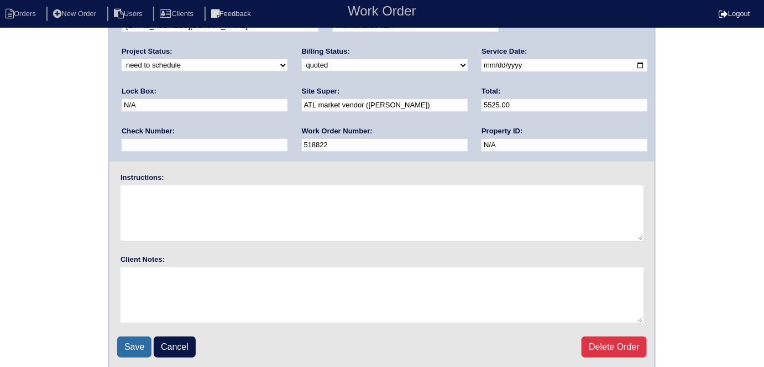
click at [131, 342] on input "Save" at bounding box center [134, 346] width 34 height 21
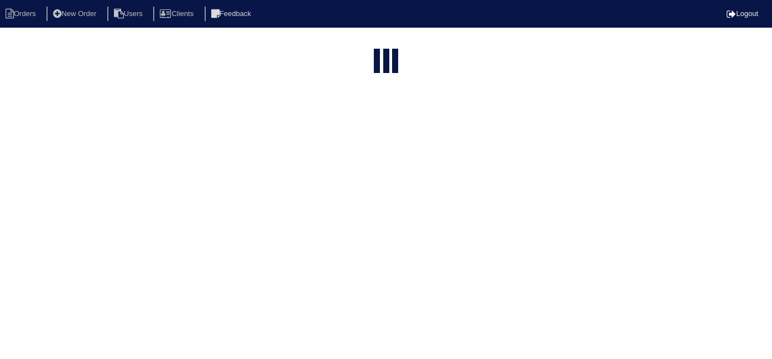
select select "15"
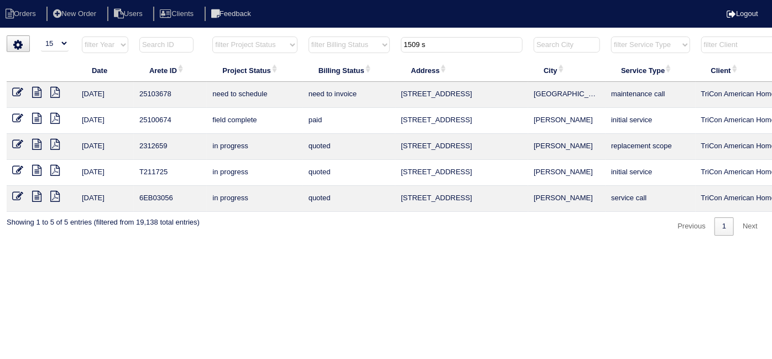
click at [37, 93] on icon at bounding box center [36, 92] width 9 height 11
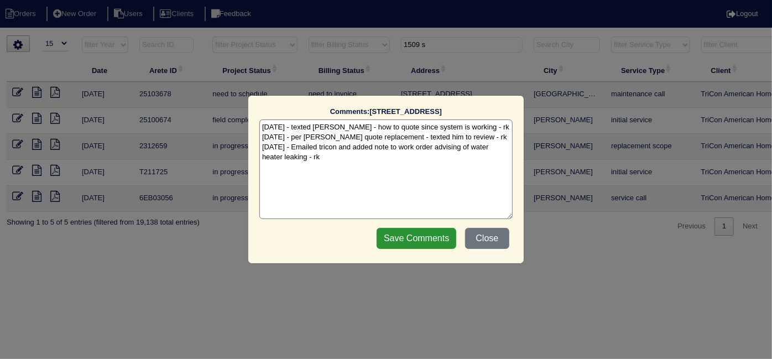
click at [344, 168] on textarea "10/8/25 - texted Dan - how to quote since system is working - rk 10/8/25 - per …" at bounding box center [385, 169] width 253 height 100
paste textarea "Replacement"
type textarea "10/8/25 - texted Dan - how to quote since system is working - rk 10/8/25 - per …"
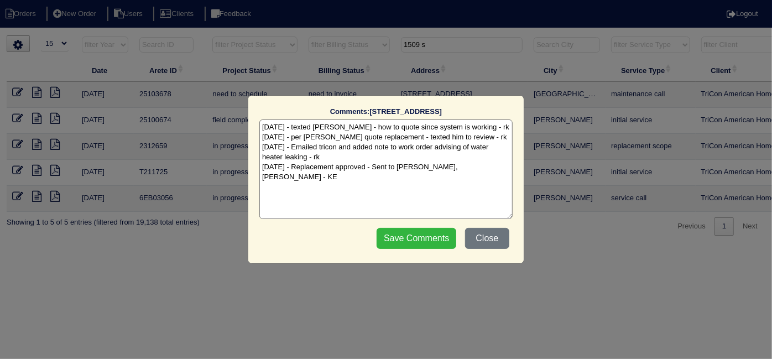
click at [398, 246] on input "Save Comments" at bounding box center [417, 238] width 80 height 21
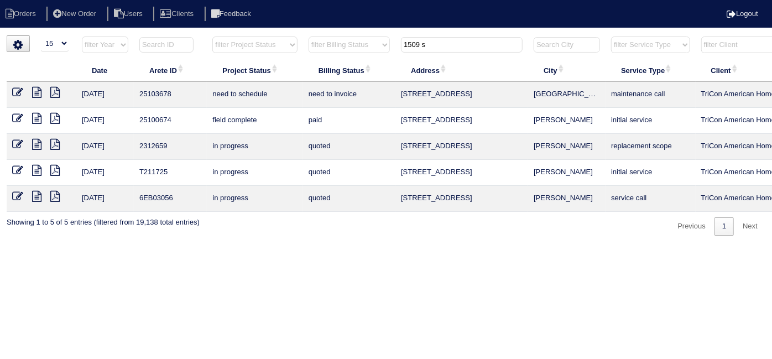
drag, startPoint x: 258, startPoint y: 42, endPoint x: 166, endPoint y: 40, distance: 91.3
click at [166, 40] on tr "filter Year -- Any Year -- 2025 2024 2023 2022 2021 2020 2019 filter Project St…" at bounding box center [486, 47] width 958 height 23
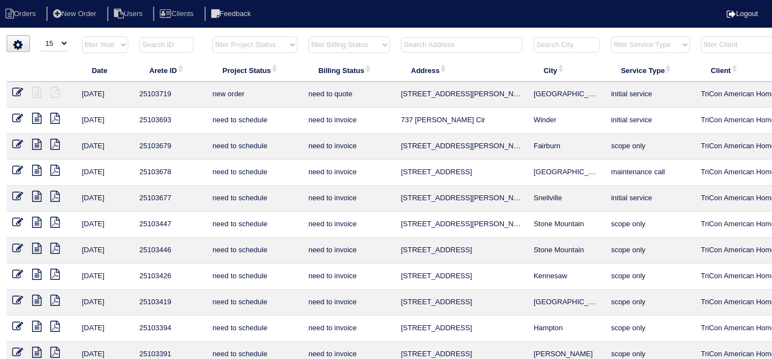
click at [401, 44] on input "text" at bounding box center [462, 44] width 122 height 15
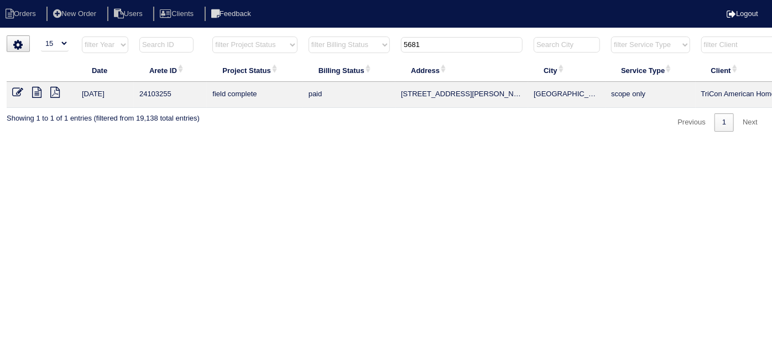
click at [441, 45] on input "5681" at bounding box center [462, 44] width 122 height 15
drag, startPoint x: 458, startPoint y: 45, endPoint x: 339, endPoint y: 44, distance: 118.9
click at [339, 44] on tr "filter Year -- Any Year -- 2025 2024 2023 2022 2021 2020 2019 filter Project St…" at bounding box center [486, 47] width 958 height 23
type input "5"
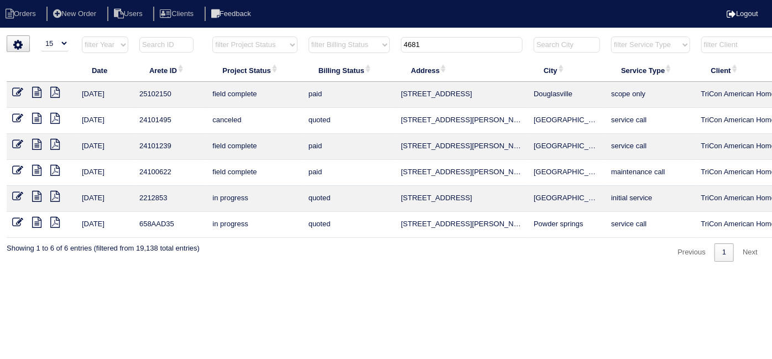
type input "4681"
type textarea "6/19/25 - Per note in app - Payton needs to look at job - texted Payton - rk 8/…"
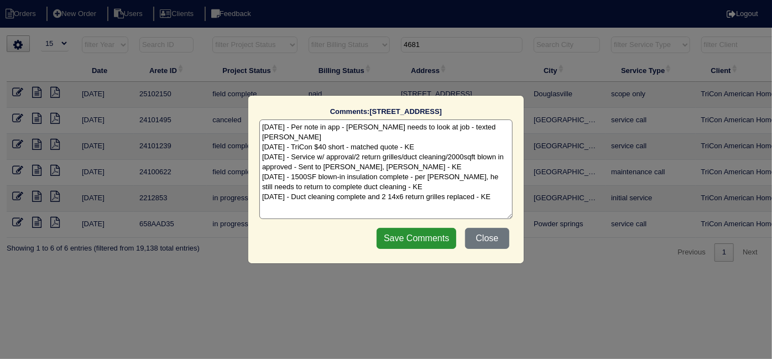
click at [494, 189] on textarea "6/19/25 - Per note in app - Payton needs to look at job - texted Payton - rk 8/…" at bounding box center [385, 169] width 253 height 100
click at [489, 243] on button "Close" at bounding box center [487, 238] width 44 height 21
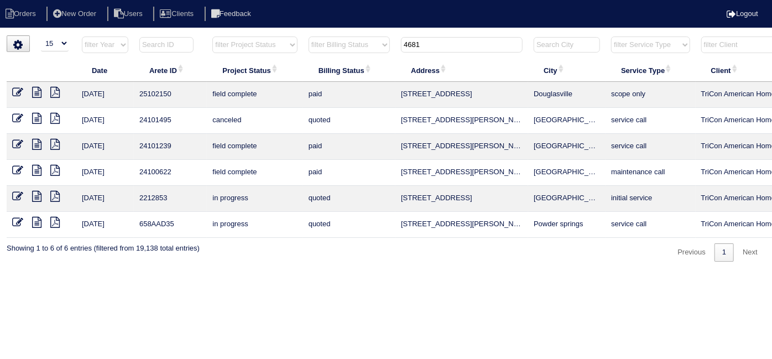
click at [37, 91] on icon at bounding box center [36, 92] width 9 height 11
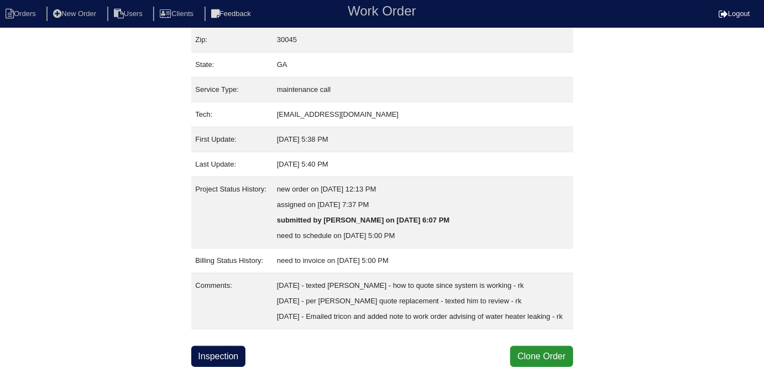
scroll to position [120, 0]
click at [240, 353] on link "Inspection" at bounding box center [218, 356] width 55 height 21
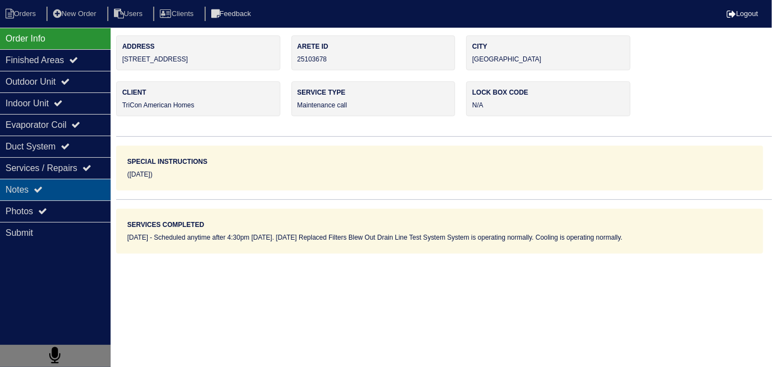
click at [56, 187] on div "Notes" at bounding box center [55, 190] width 111 height 22
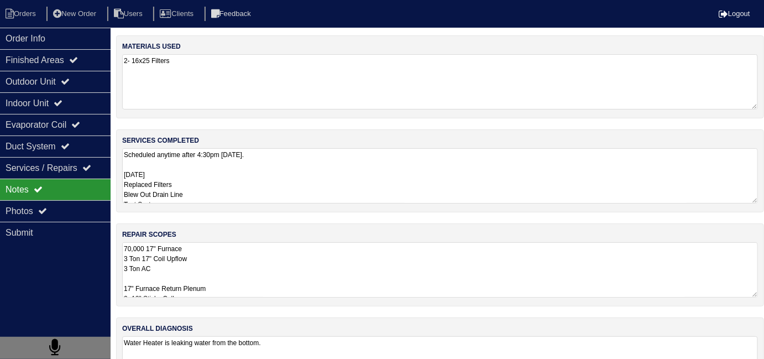
click at [244, 248] on textarea "70,000 17" Furnace 3 Ton 17" Coil Upflow 3 Ton AC 17" Furnace Return Plenum 3- …" at bounding box center [440, 269] width 636 height 55
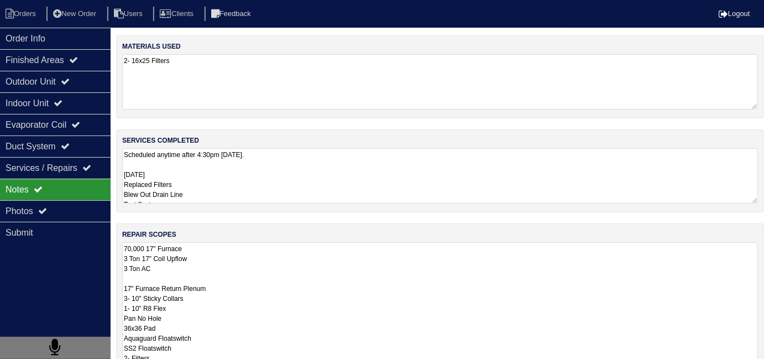
click at [239, 181] on textarea "Scheduled anytime after 4:30pm [DATE]. [DATE] Replaced Filters Blew Out Drain L…" at bounding box center [440, 175] width 636 height 55
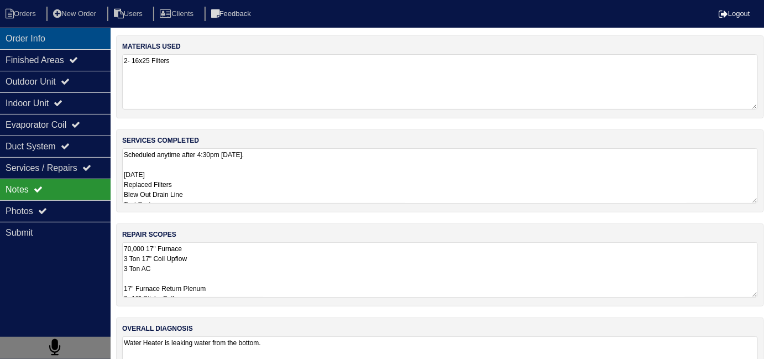
click at [54, 34] on div "Order Info" at bounding box center [55, 39] width 111 height 22
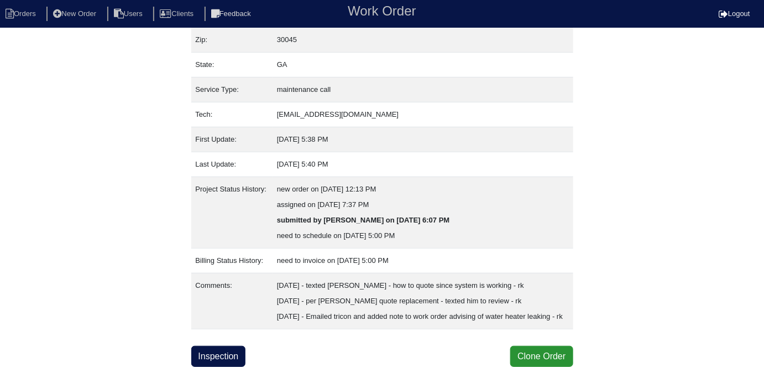
scroll to position [120, 0]
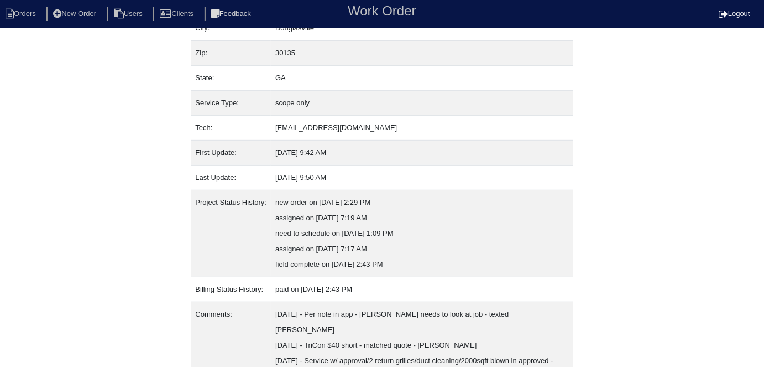
click at [23, 241] on div "Property: N/A Order: 25102150 Street address: [STREET_ADDRESS] City: [GEOGRAPHI…" at bounding box center [382, 206] width 764 height 531
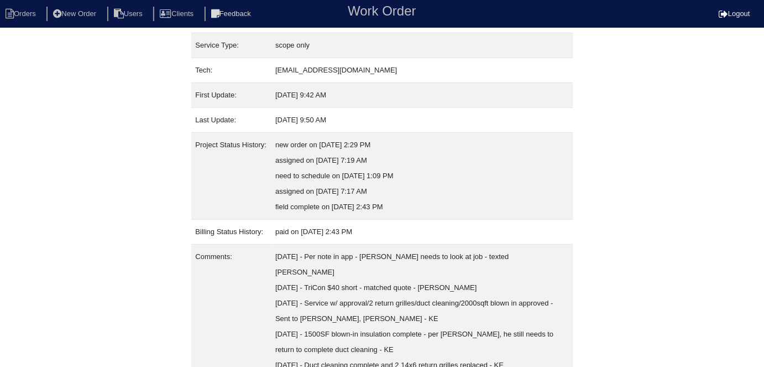
scroll to position [182, 0]
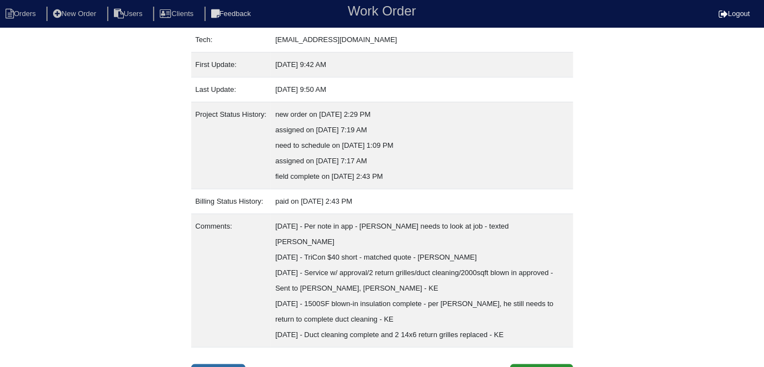
click at [219, 364] on link "Inspection" at bounding box center [218, 374] width 55 height 21
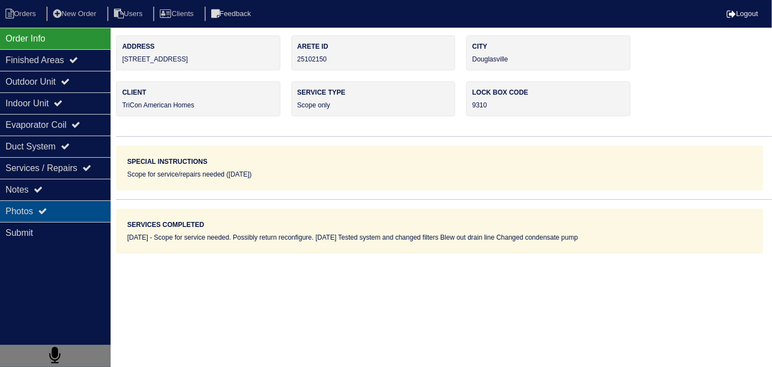
click at [47, 203] on div "Photos" at bounding box center [55, 211] width 111 height 22
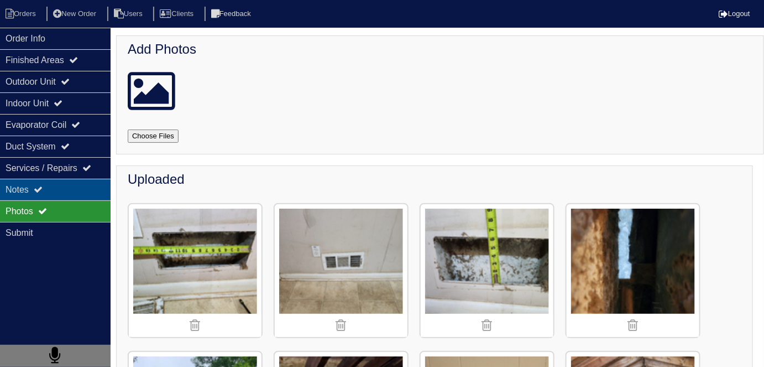
click at [62, 190] on div "Notes" at bounding box center [55, 190] width 111 height 22
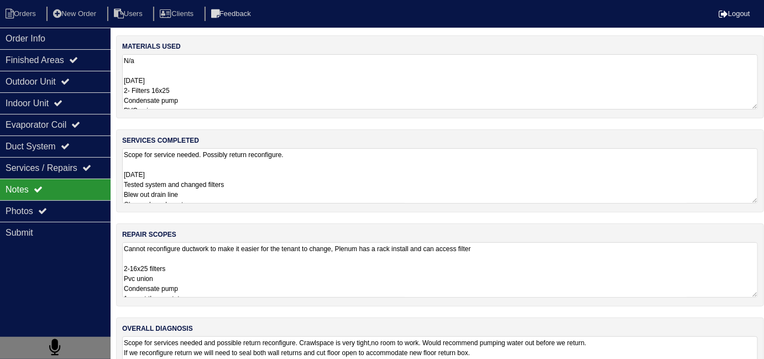
click at [301, 247] on textarea "Cannot reconfigure ductwork to make it easier for the tenant to change, Plenum …" at bounding box center [440, 269] width 636 height 55
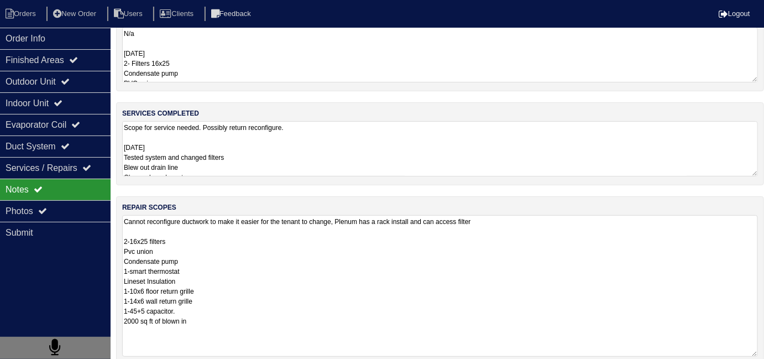
scroll to position [135, 0]
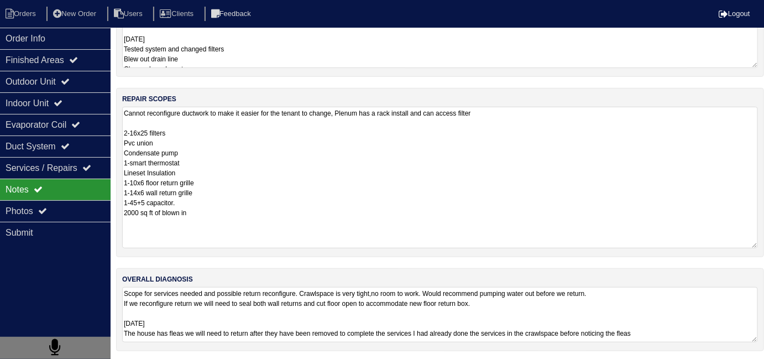
click at [246, 220] on textarea "Cannot reconfigure ductwork to make it easier for the tenant to change, Plenum …" at bounding box center [440, 178] width 636 height 142
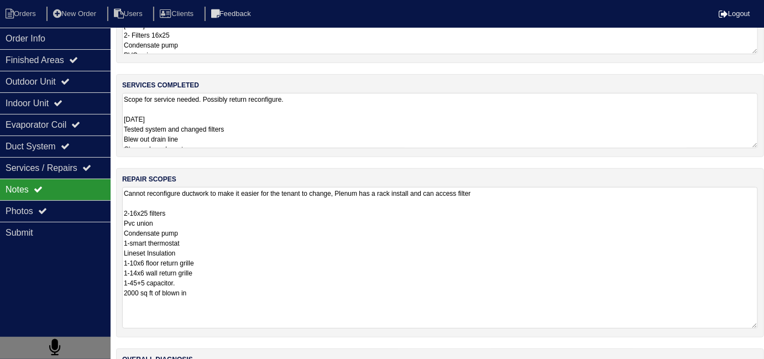
click at [277, 103] on textarea "Scope for service needed. Possibly return reconfigure. [DATE] Tested system and…" at bounding box center [440, 120] width 636 height 55
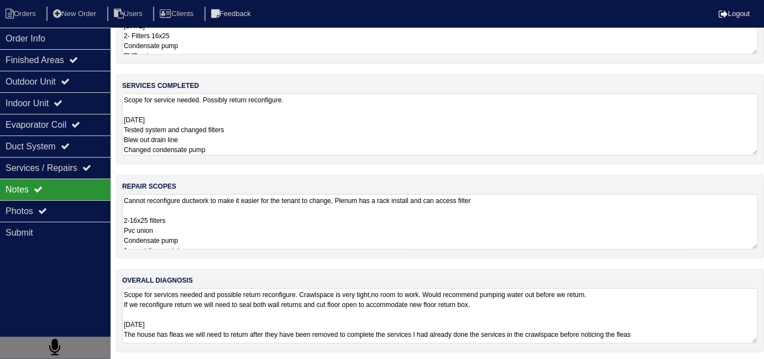
scroll to position [54, 0]
click at [284, 118] on textarea "Scope for service needed. Possibly return reconfigure. [DATE] Tested system and…" at bounding box center [440, 125] width 636 height 62
click at [284, 133] on textarea "Scope for service needed. Possibly return reconfigure. [DATE] Tested system and…" at bounding box center [440, 125] width 636 height 62
drag, startPoint x: 265, startPoint y: 239, endPoint x: 277, endPoint y: 231, distance: 14.3
click at [265, 239] on textarea "Cannot reconfigure ductwork to make it easier for the tenant to change, Plenum …" at bounding box center [440, 222] width 636 height 55
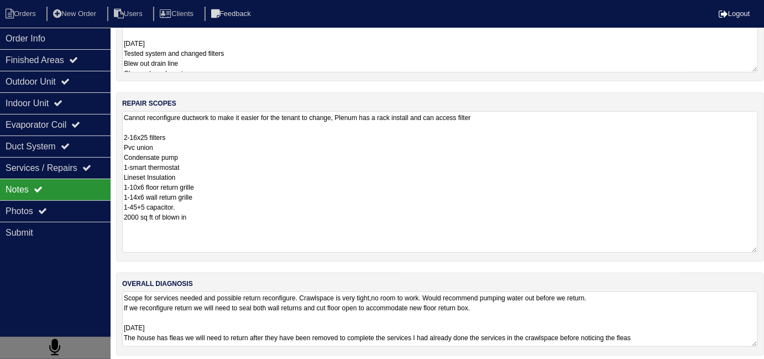
scroll to position [135, 0]
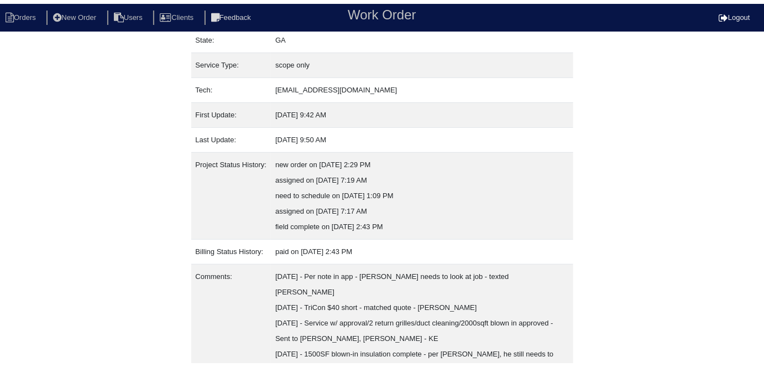
scroll to position [182, 0]
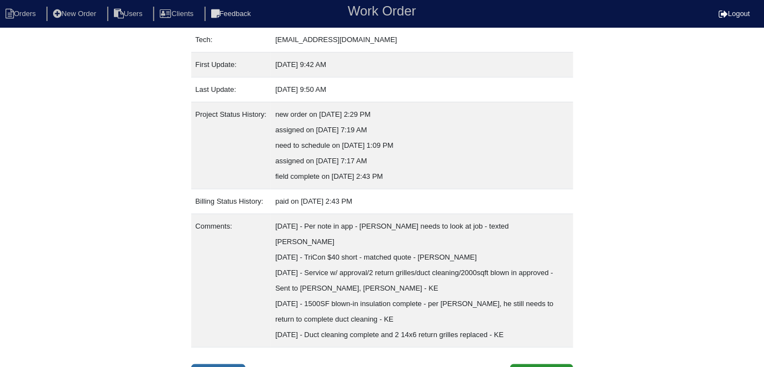
click at [223, 364] on link "Inspection" at bounding box center [218, 374] width 55 height 21
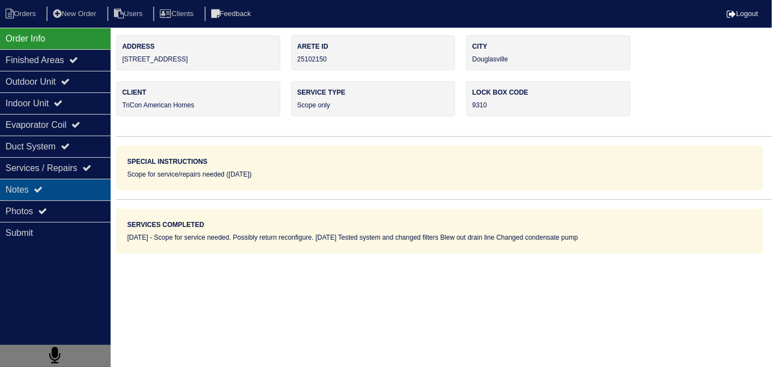
click at [53, 188] on div "Notes" at bounding box center [55, 190] width 111 height 22
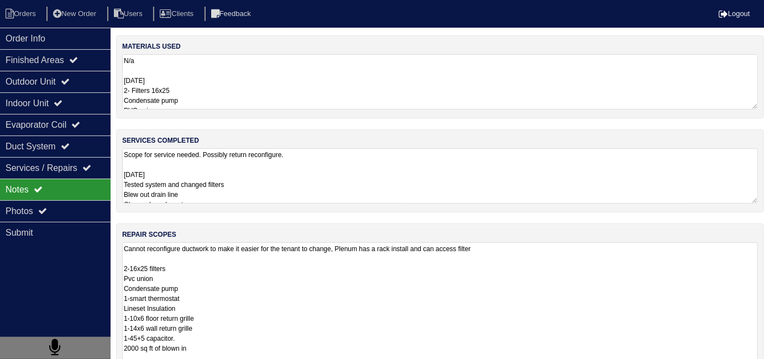
click at [295, 266] on textarea "Cannot reconfigure ductwork to make it easier for the tenant to change, Plenum …" at bounding box center [440, 313] width 636 height 142
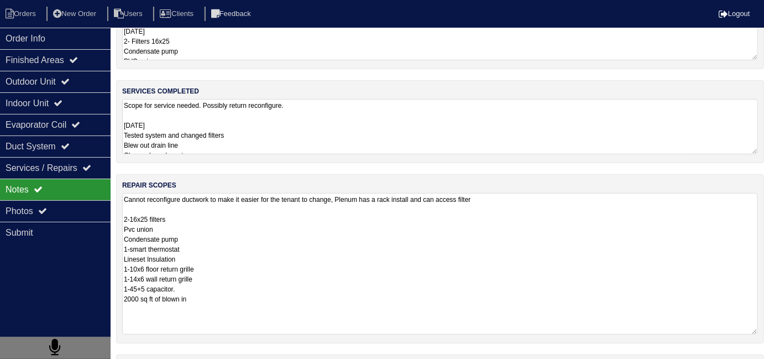
scroll to position [135, 0]
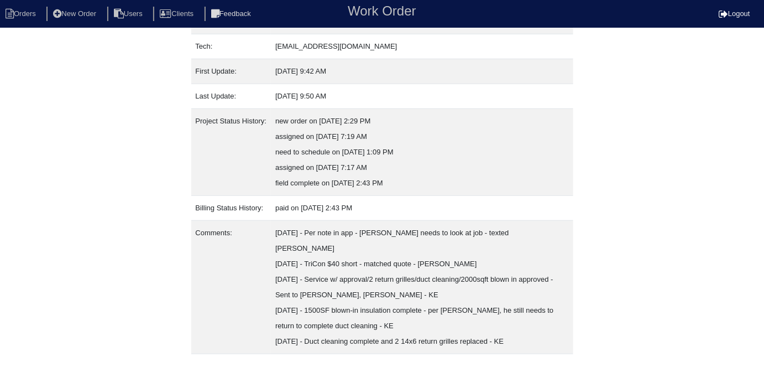
scroll to position [182, 0]
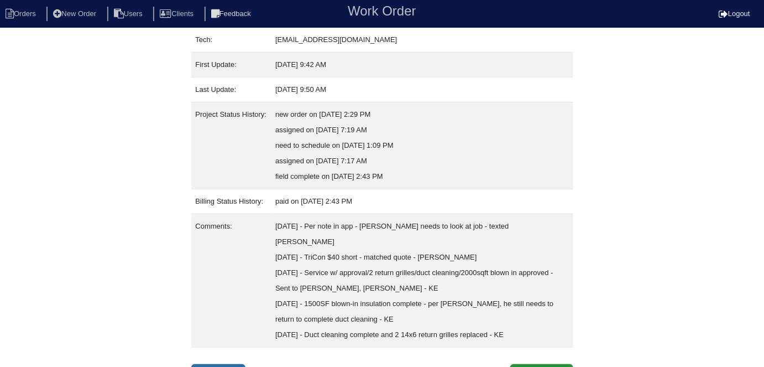
click at [225, 364] on link "Inspection" at bounding box center [218, 374] width 55 height 21
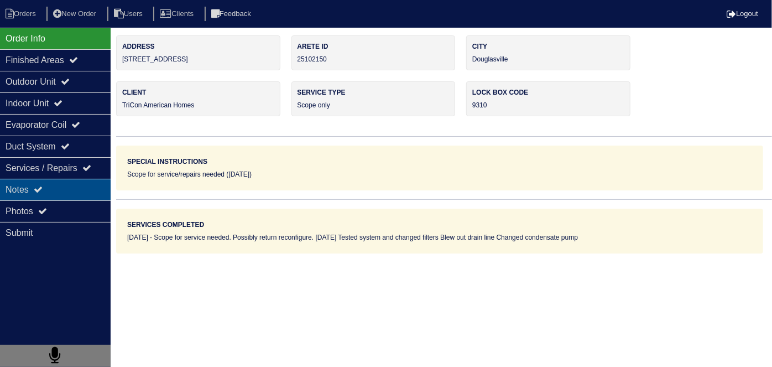
click at [49, 195] on div "Notes" at bounding box center [55, 190] width 111 height 22
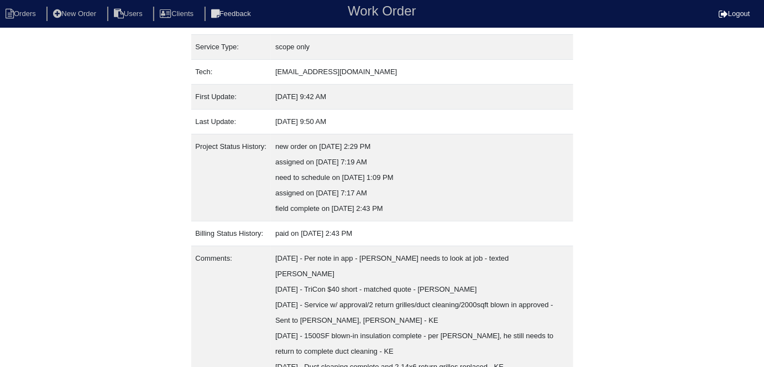
scroll to position [150, 0]
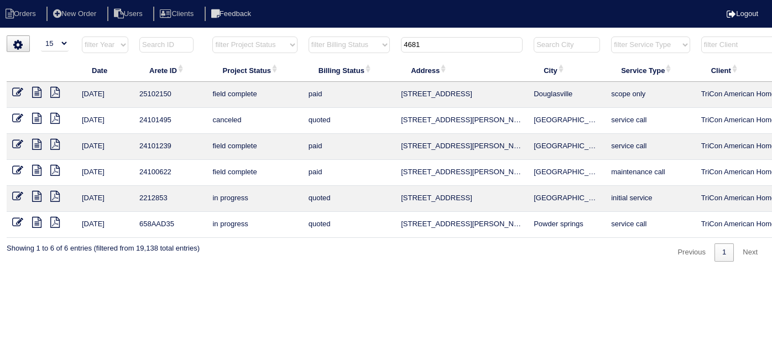
select select "15"
click at [36, 88] on icon at bounding box center [36, 92] width 9 height 11
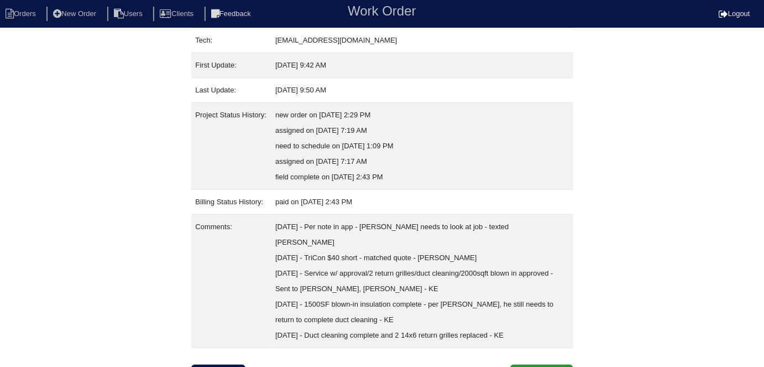
scroll to position [182, 0]
click at [209, 364] on link "Inspection" at bounding box center [218, 374] width 55 height 21
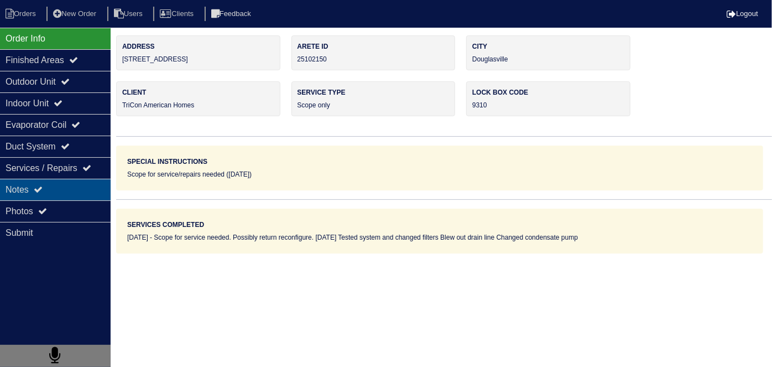
click at [78, 189] on div "Notes" at bounding box center [55, 190] width 111 height 22
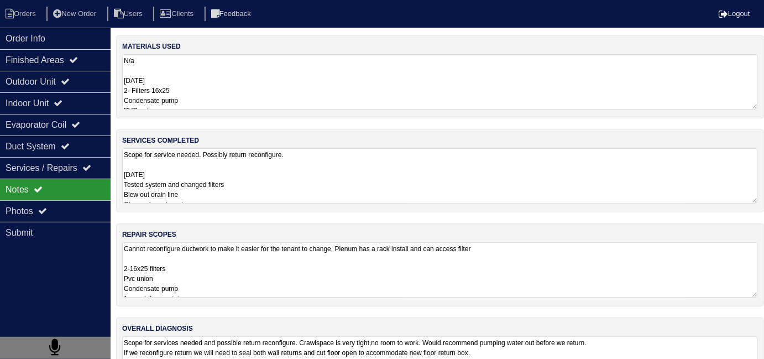
click at [285, 274] on textarea "Cannot reconfigure ductwork to make it easier for the tenant to change, Plenum …" at bounding box center [440, 269] width 636 height 55
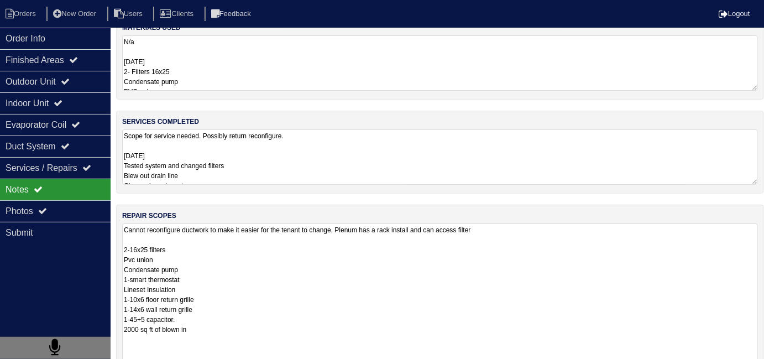
scroll to position [19, 0]
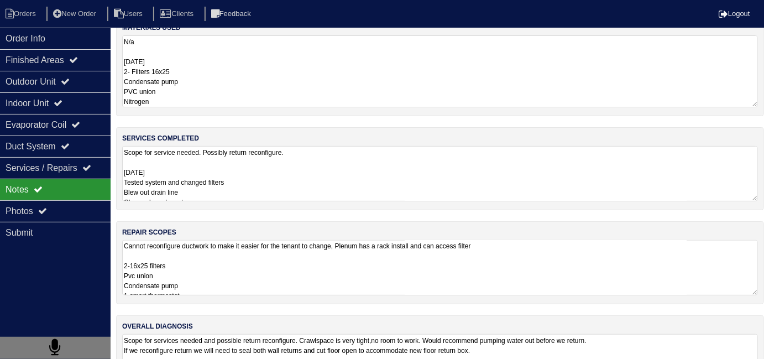
click at [248, 75] on textarea "N/a [DATE] 2- Filters 16x25 Condensate pump PVC union Nitrogen" at bounding box center [440, 71] width 636 height 72
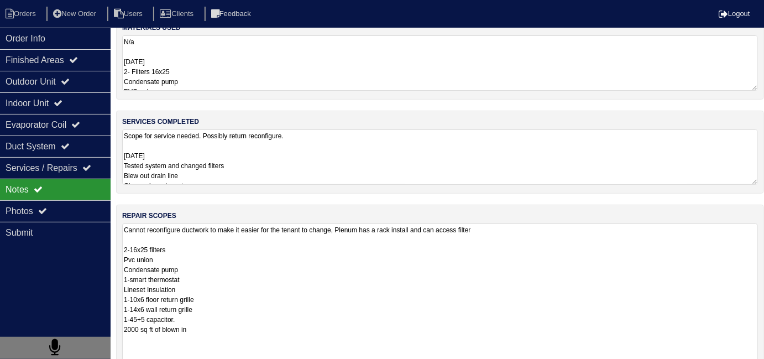
click at [303, 273] on textarea "Cannot reconfigure ductwork to make it easier for the tenant to change, Plenum …" at bounding box center [440, 294] width 636 height 142
click at [301, 168] on textarea "Scope for service needed. Possibly return reconfigure. [DATE] Tested system and…" at bounding box center [440, 156] width 636 height 55
click at [324, 253] on textarea "Cannot reconfigure ductwork to make it easier for the tenant to change, Plenum …" at bounding box center [440, 294] width 636 height 142
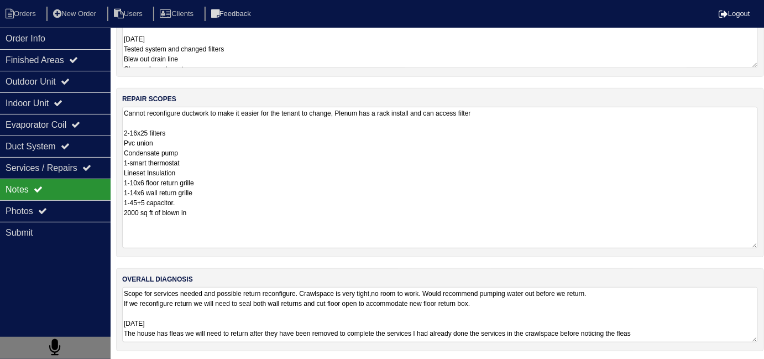
scroll to position [0, 0]
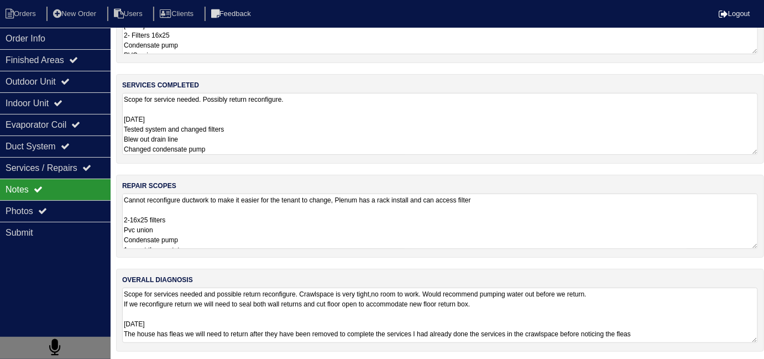
click at [243, 74] on div "services completed Scope for service needed. Possibly return reconfigure. [DATE…" at bounding box center [440, 119] width 648 height 90
click at [296, 208] on textarea "Cannot reconfigure ductwork to make it easier for the tenant to change, Plenum …" at bounding box center [440, 221] width 636 height 55
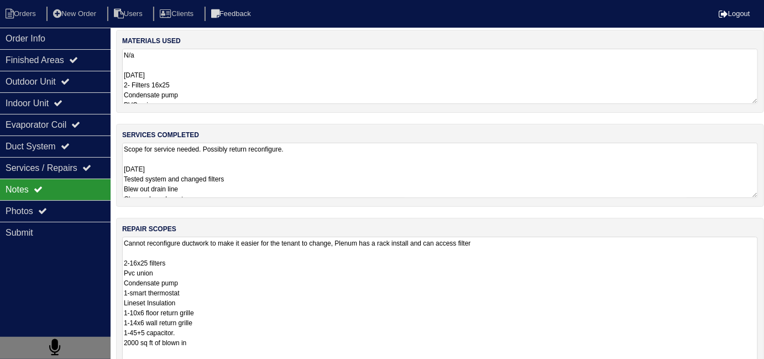
scroll to position [5, 0]
click at [44, 19] on li "Orders" at bounding box center [22, 14] width 45 height 15
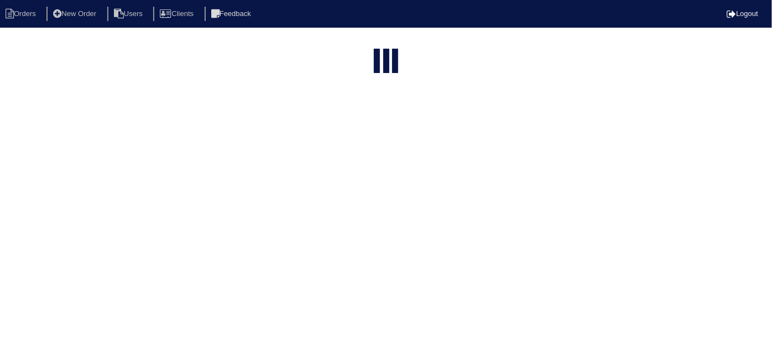
select select "15"
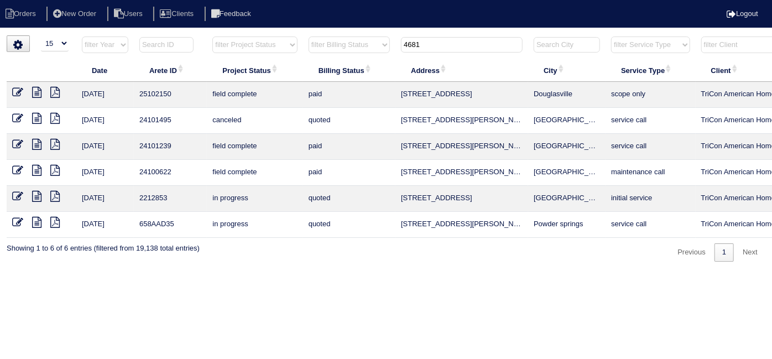
drag, startPoint x: 438, startPoint y: 48, endPoint x: 285, endPoint y: 43, distance: 153.3
click at [286, 43] on tr "filter Year -- Any Year -- 2025 2024 2023 2022 2021 2020 2019 filter Project St…" at bounding box center [486, 47] width 958 height 23
